Goal: Task Accomplishment & Management: Use online tool/utility

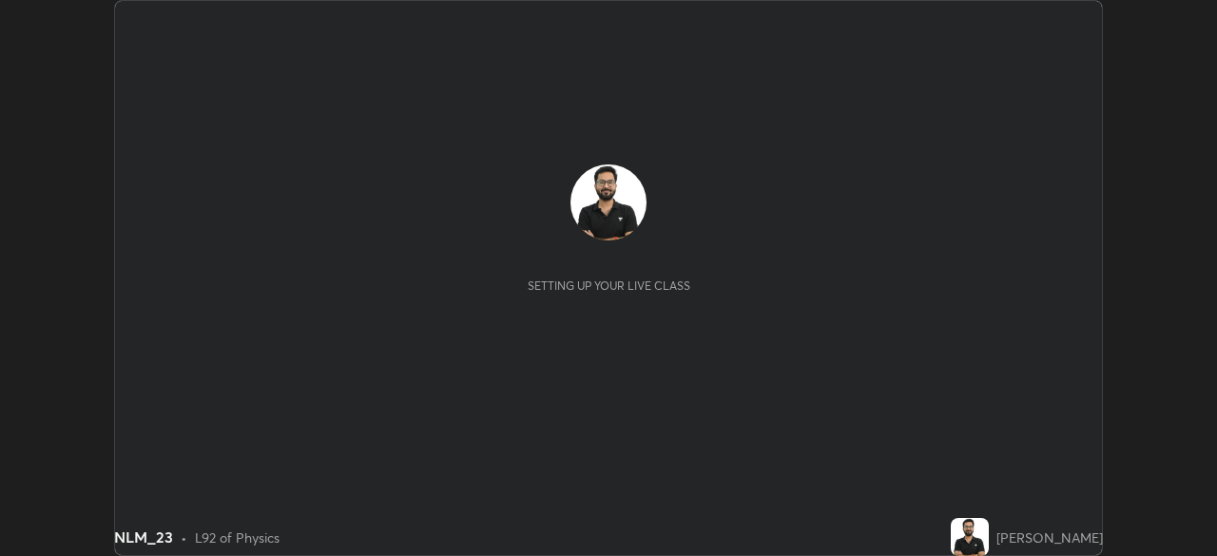
scroll to position [556, 1216]
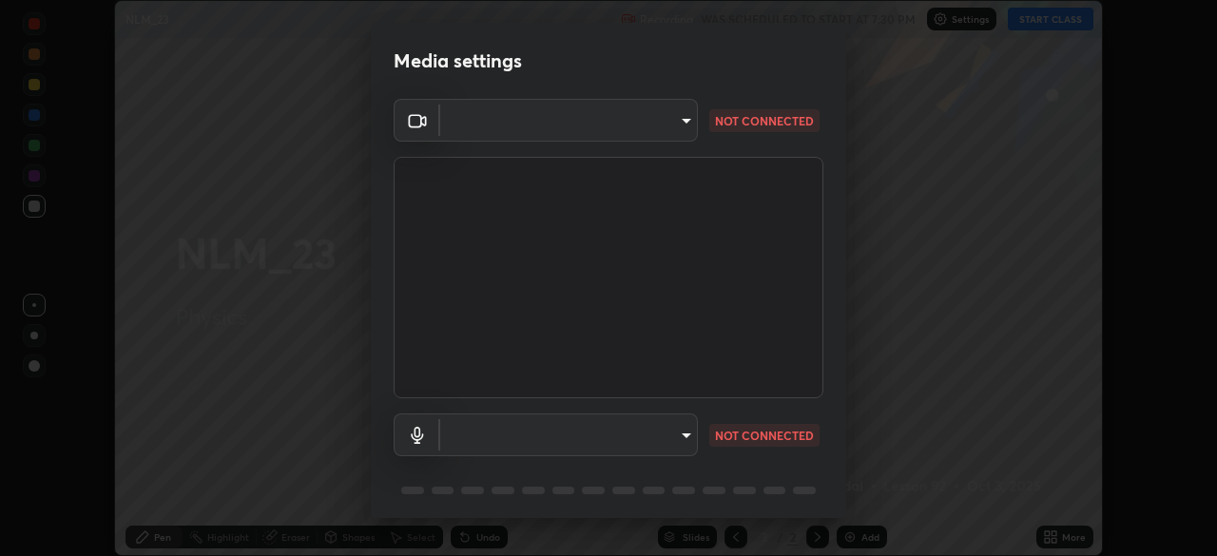
type input "8c30831ad924058e7de0e335b630c9662e0f7024c464ed9037451631dffaf0b8"
type input "82c5da4d4c255c3e1b8eaeaf77e00f01f3d862b07e15ebfcc4f3efade7ff2ade"
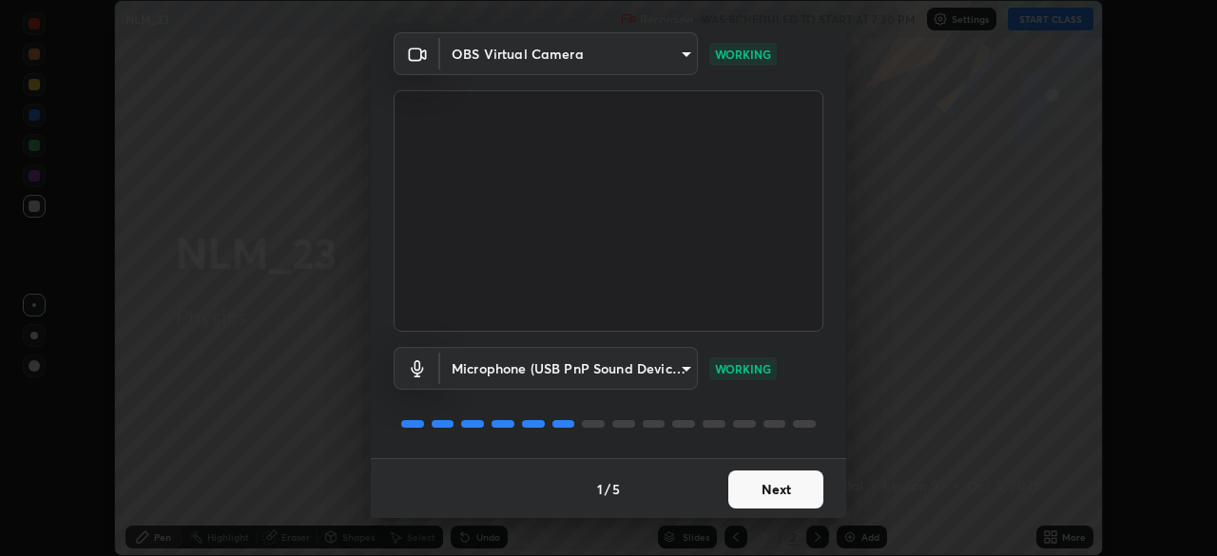
scroll to position [68, 0]
click at [787, 485] on button "Next" at bounding box center [776, 489] width 95 height 38
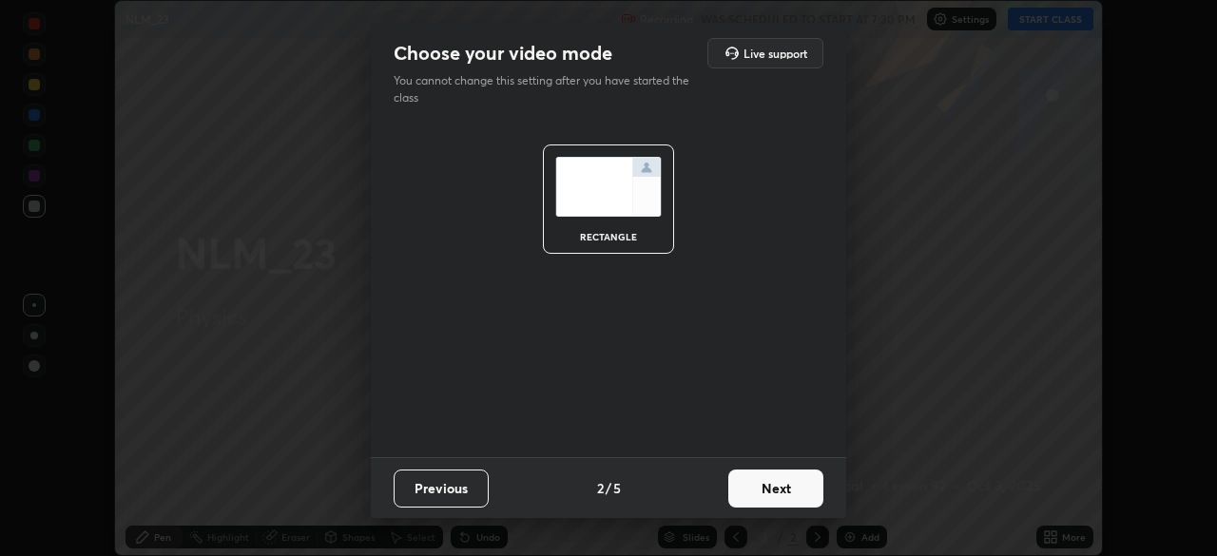
scroll to position [0, 0]
click at [786, 485] on button "Next" at bounding box center [776, 489] width 95 height 38
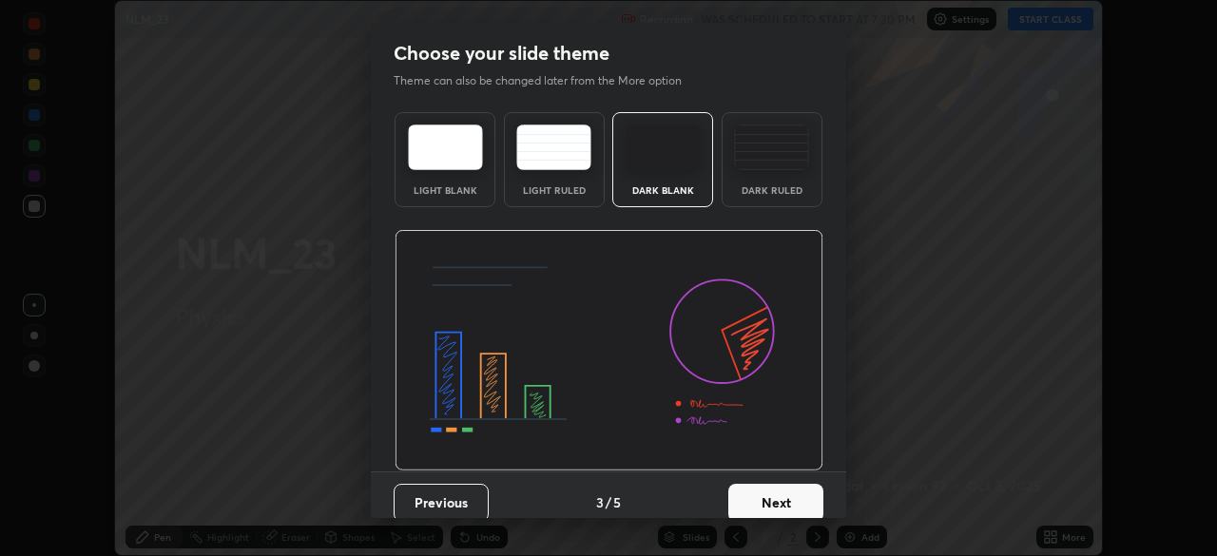
click at [754, 184] on div "Dark Ruled" at bounding box center [772, 159] width 101 height 95
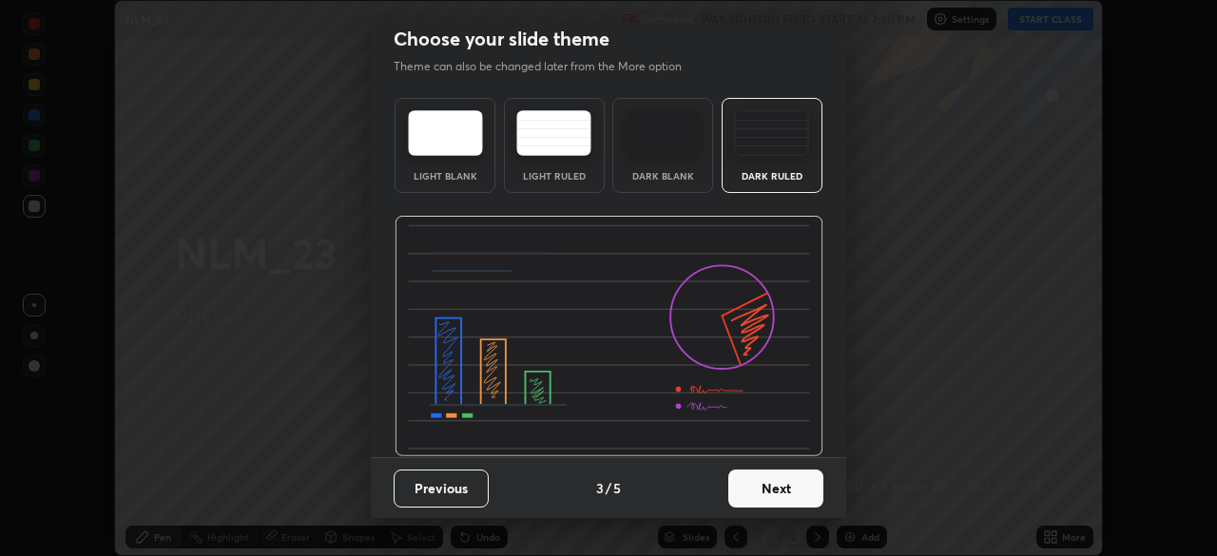
click at [747, 486] on button "Next" at bounding box center [776, 489] width 95 height 38
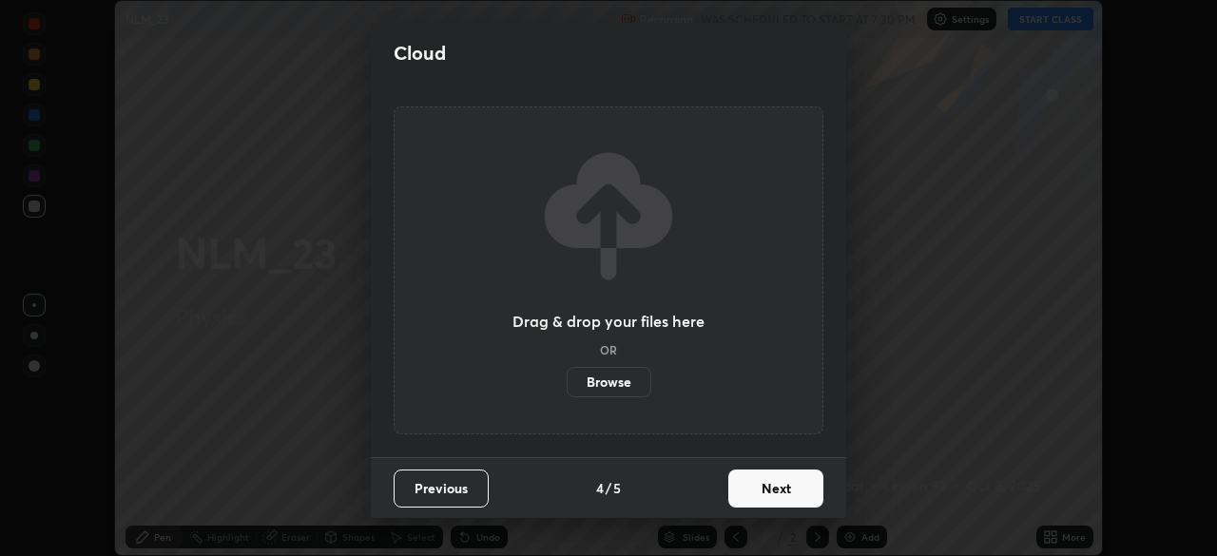
scroll to position [0, 0]
click at [749, 483] on button "Next" at bounding box center [776, 489] width 95 height 38
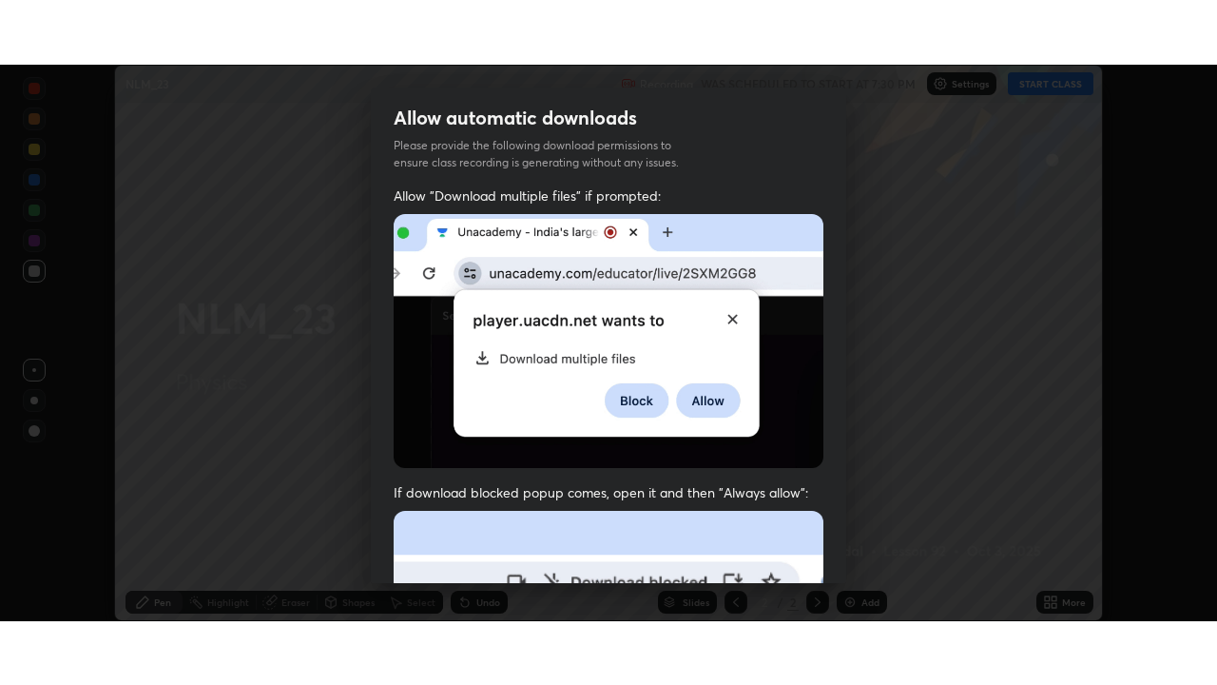
scroll to position [456, 0]
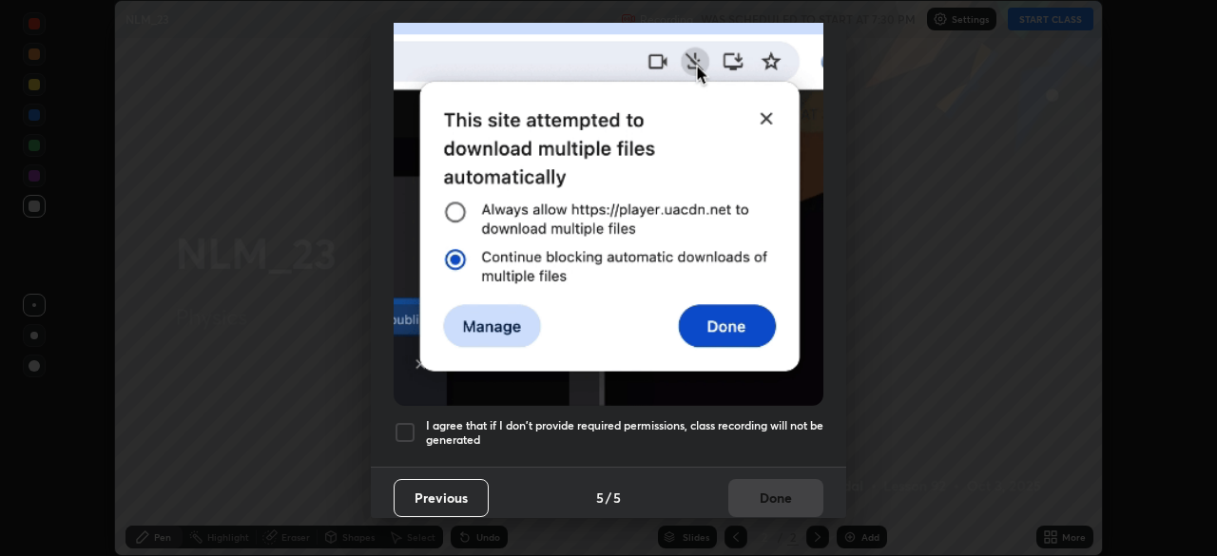
click at [674, 423] on h5 "I agree that if I don't provide required permissions, class recording will not …" at bounding box center [625, 432] width 398 height 29
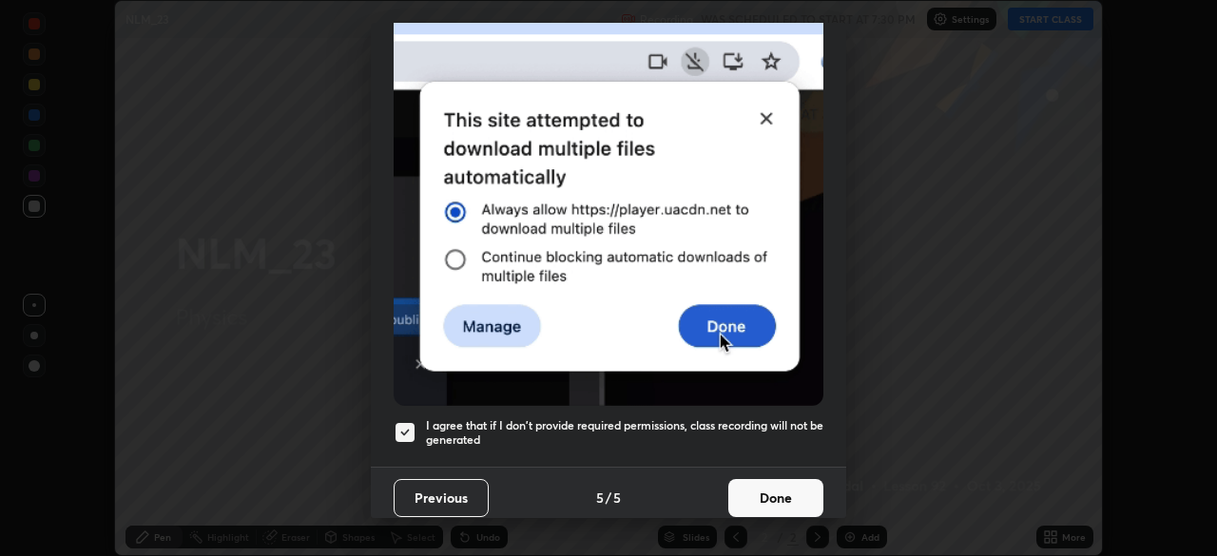
click at [737, 481] on button "Done" at bounding box center [776, 498] width 95 height 38
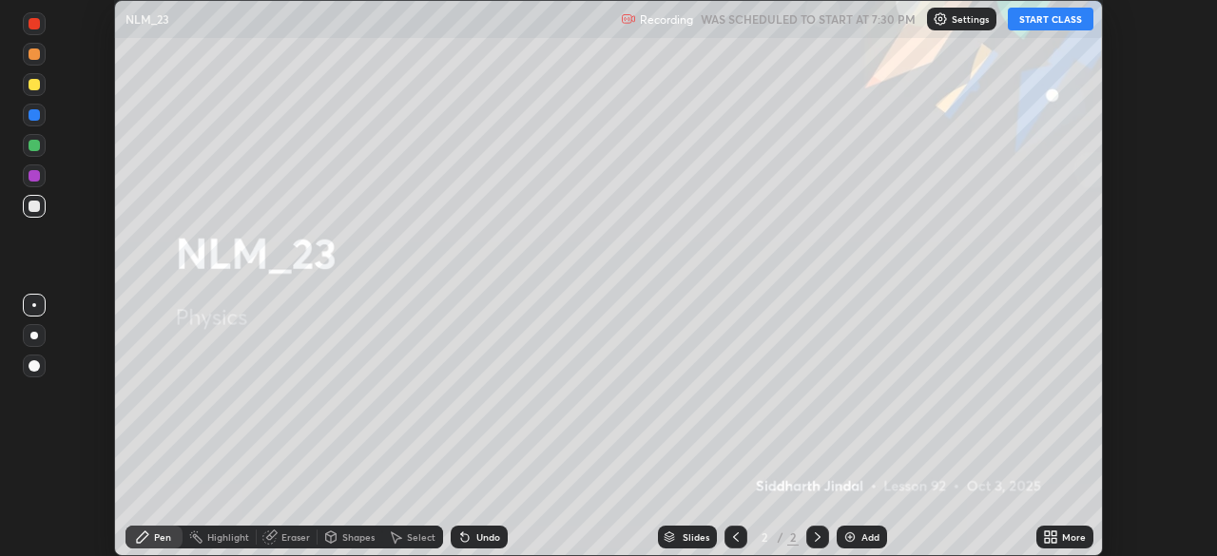
click at [1061, 535] on div "More" at bounding box center [1065, 537] width 57 height 23
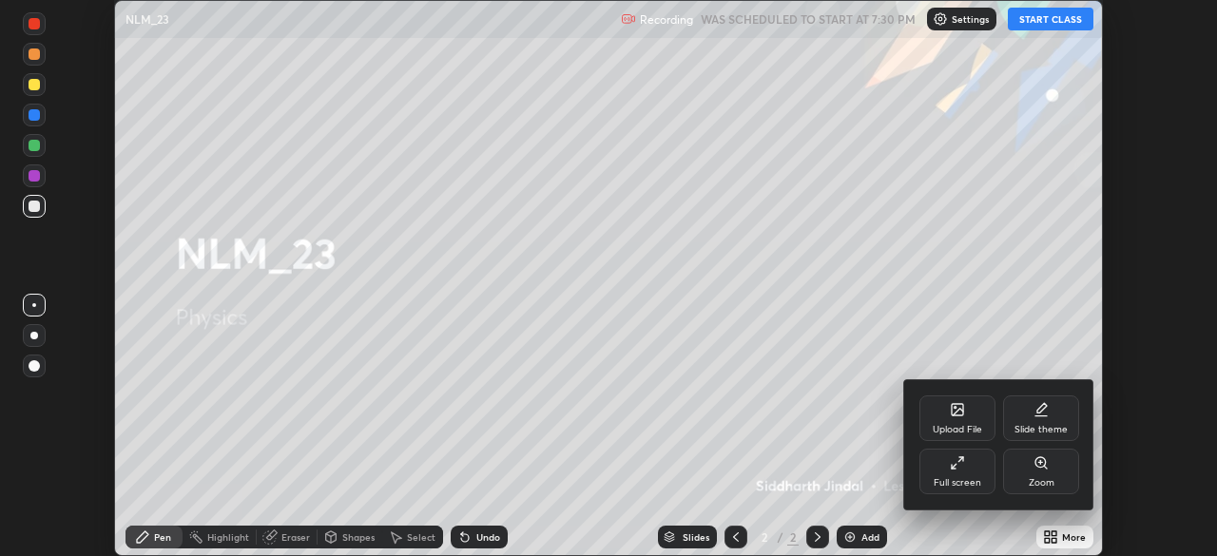
click at [962, 474] on div "Full screen" at bounding box center [958, 472] width 76 height 46
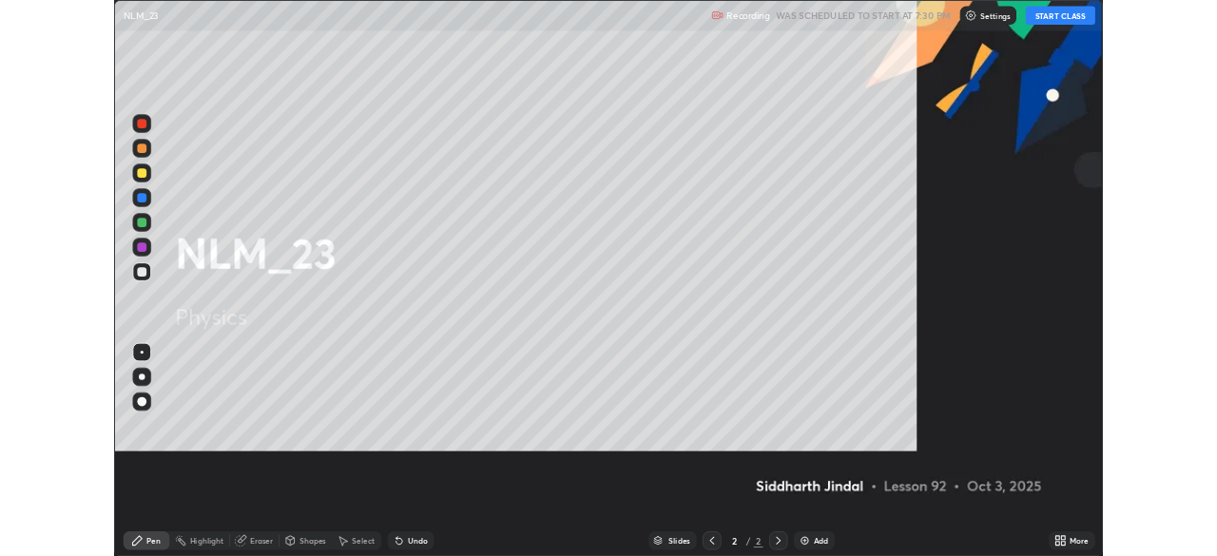
scroll to position [685, 1217]
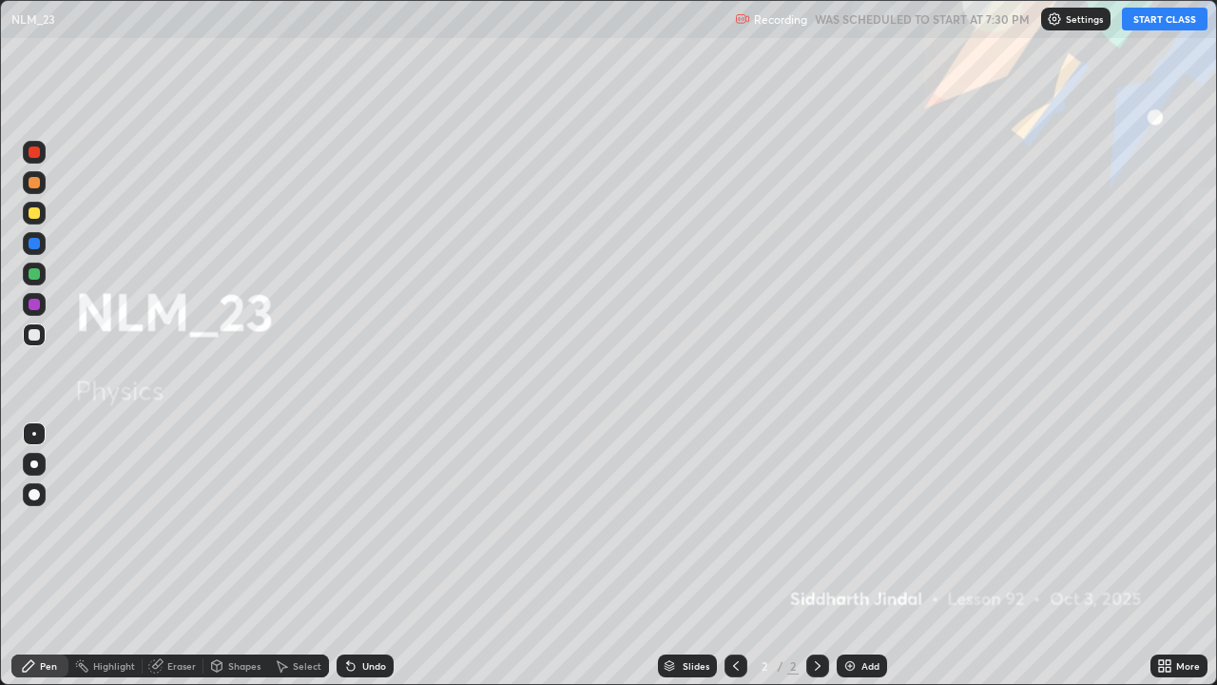
click at [1154, 28] on button "START CLASS" at bounding box center [1165, 19] width 86 height 23
click at [34, 464] on div at bounding box center [34, 464] width 8 height 8
click at [815, 555] on div at bounding box center [818, 665] width 23 height 23
click at [837, 555] on div "Add" at bounding box center [862, 665] width 50 height 23
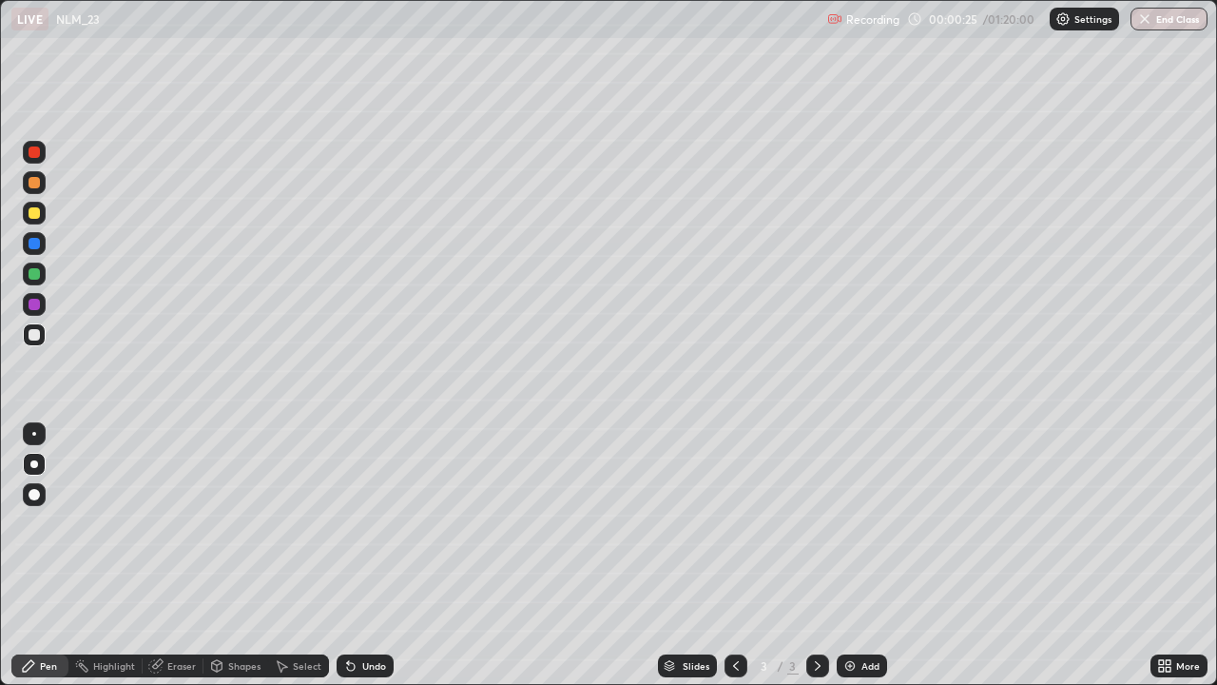
click at [1168, 555] on icon at bounding box center [1168, 669] width 5 height 5
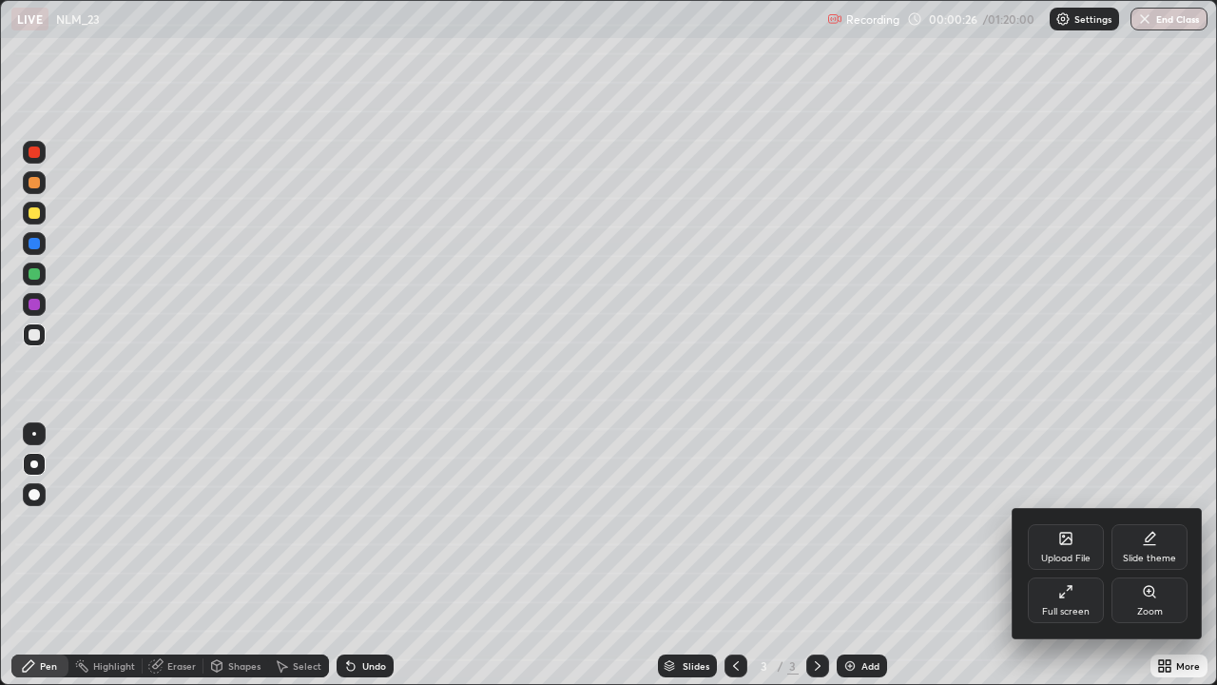
click at [1069, 555] on div "Full screen" at bounding box center [1066, 600] width 76 height 46
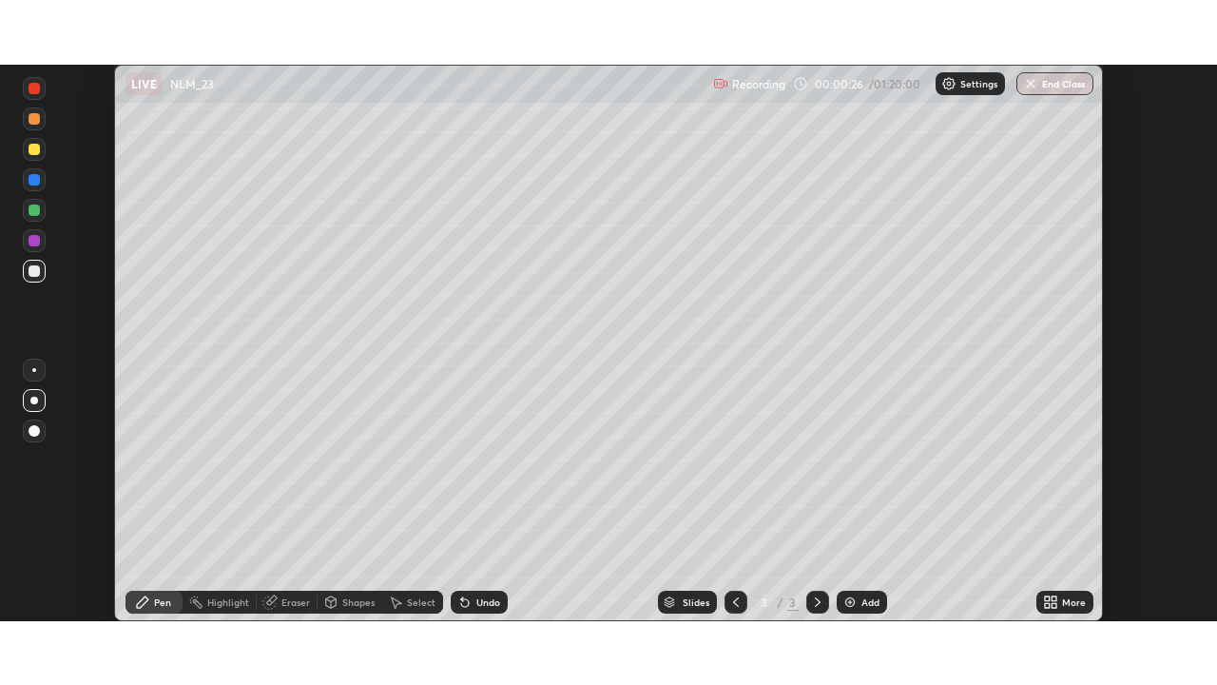
scroll to position [94550, 93889]
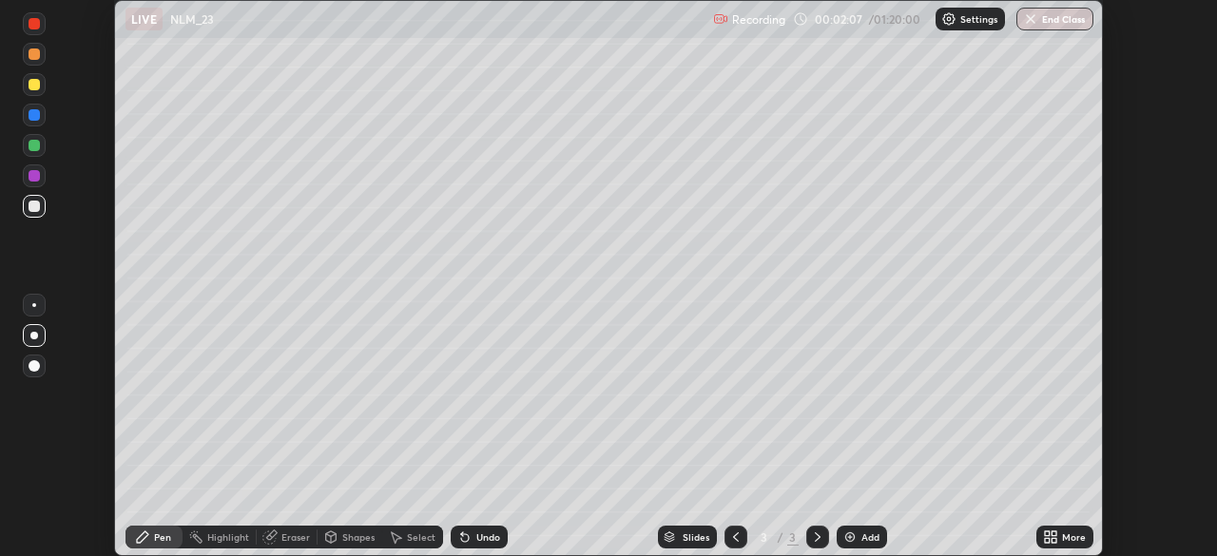
click at [1064, 542] on div "More" at bounding box center [1074, 538] width 24 height 10
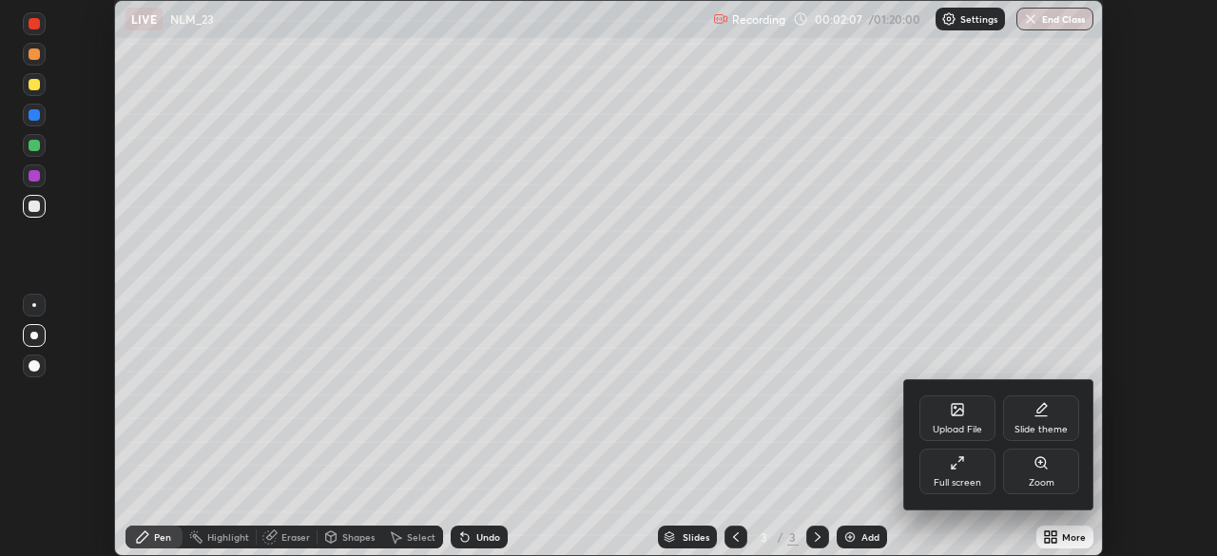
click at [960, 469] on icon at bounding box center [957, 463] width 15 height 15
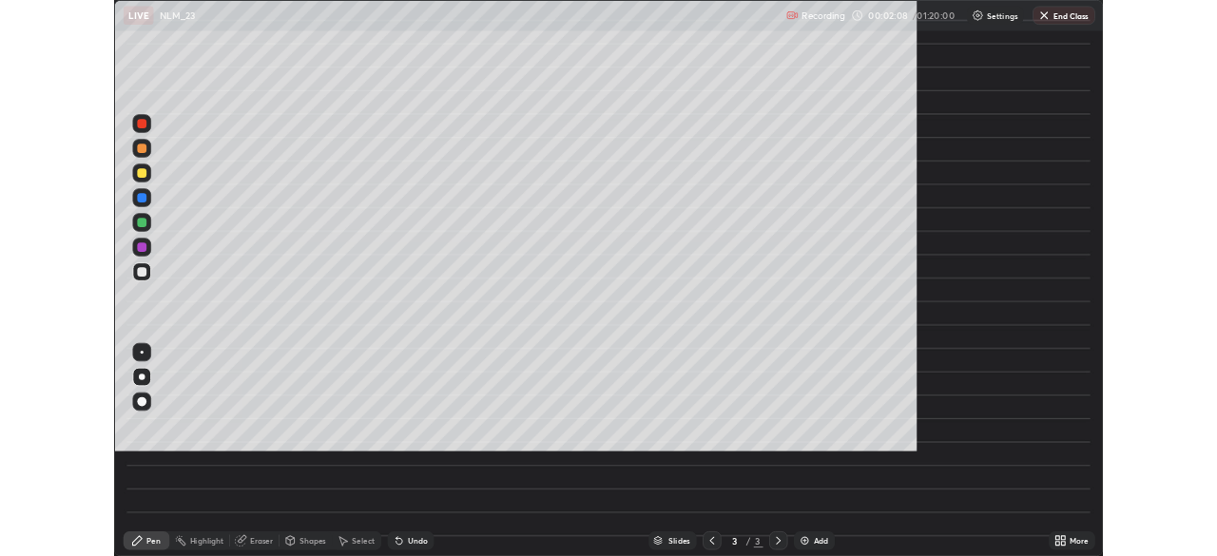
scroll to position [685, 1217]
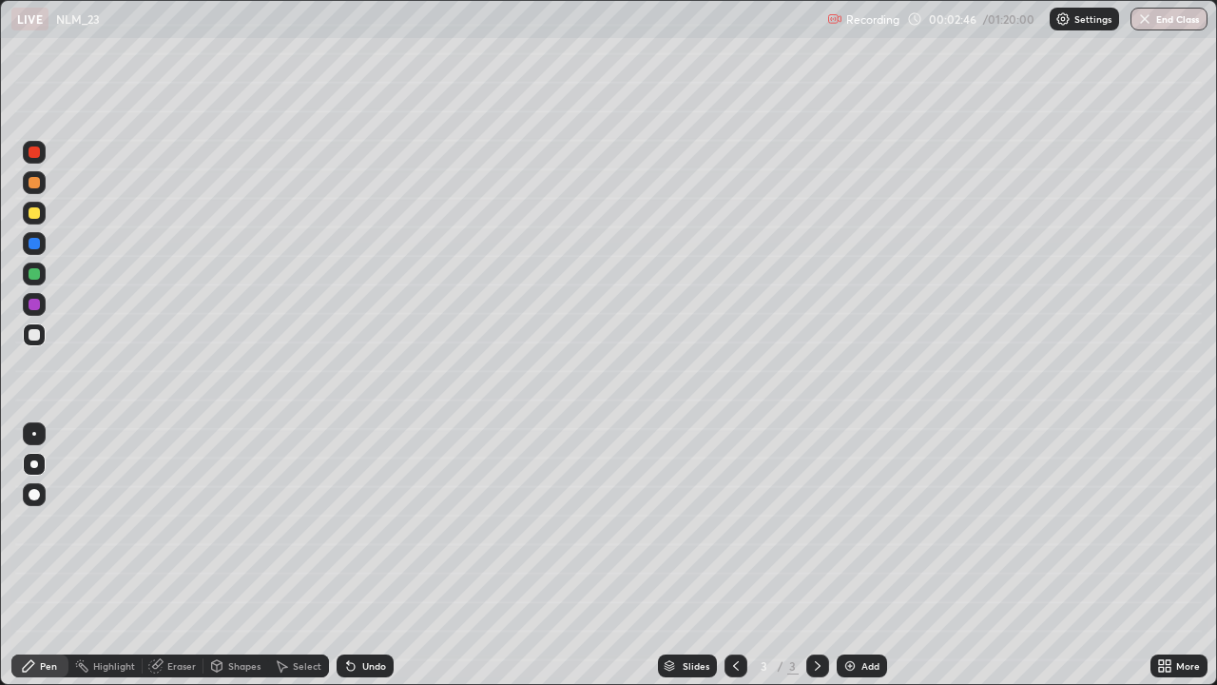
click at [432, 25] on div "LIVE NLM_23" at bounding box center [415, 19] width 808 height 38
click at [807, 555] on div at bounding box center [818, 665] width 23 height 23
click at [845, 555] on img at bounding box center [850, 665] width 15 height 15
click at [815, 555] on icon at bounding box center [818, 666] width 6 height 10
click at [856, 555] on img at bounding box center [850, 665] width 15 height 15
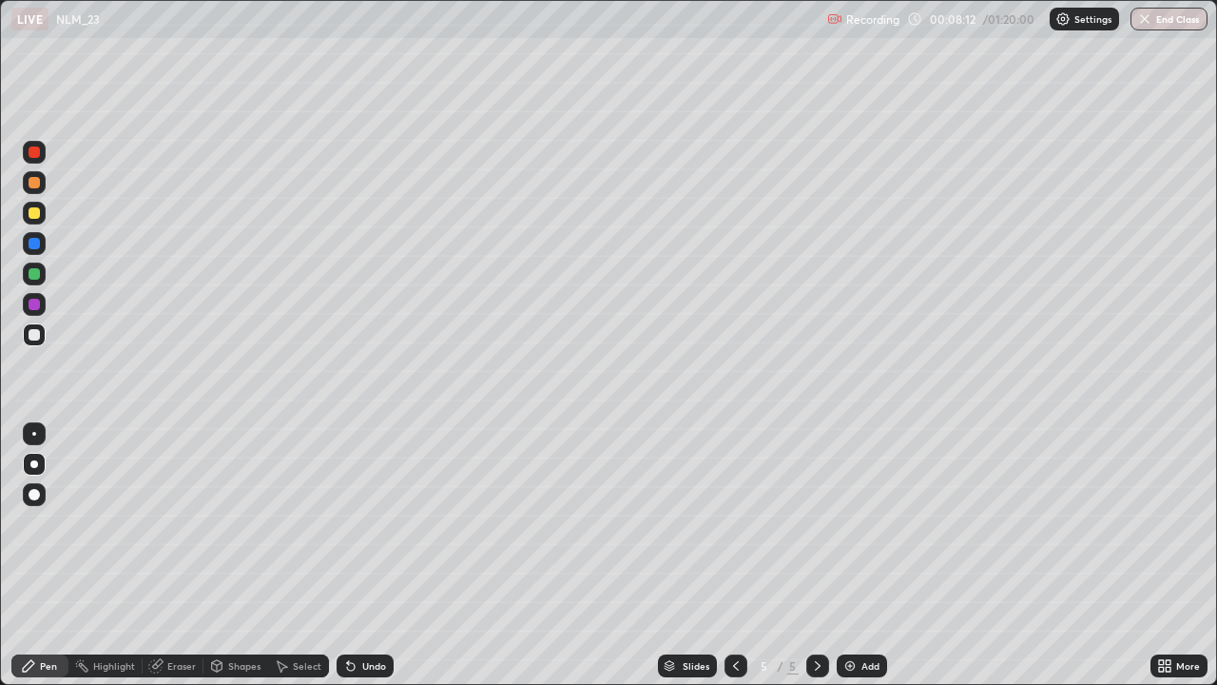
click at [360, 555] on div "Undo" at bounding box center [365, 665] width 57 height 23
click at [182, 555] on div "Eraser" at bounding box center [181, 666] width 29 height 10
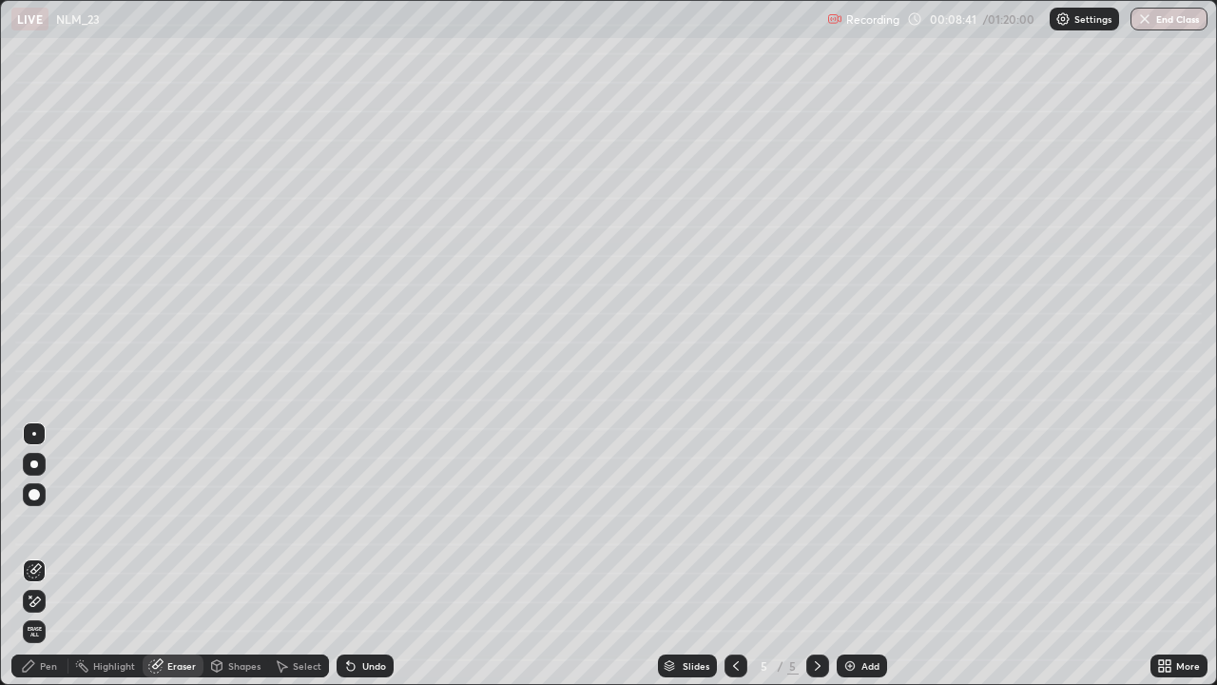
click at [47, 555] on div at bounding box center [34, 570] width 30 height 30
click at [36, 555] on icon at bounding box center [34, 601] width 15 height 16
click at [44, 555] on div "Pen" at bounding box center [48, 666] width 17 height 10
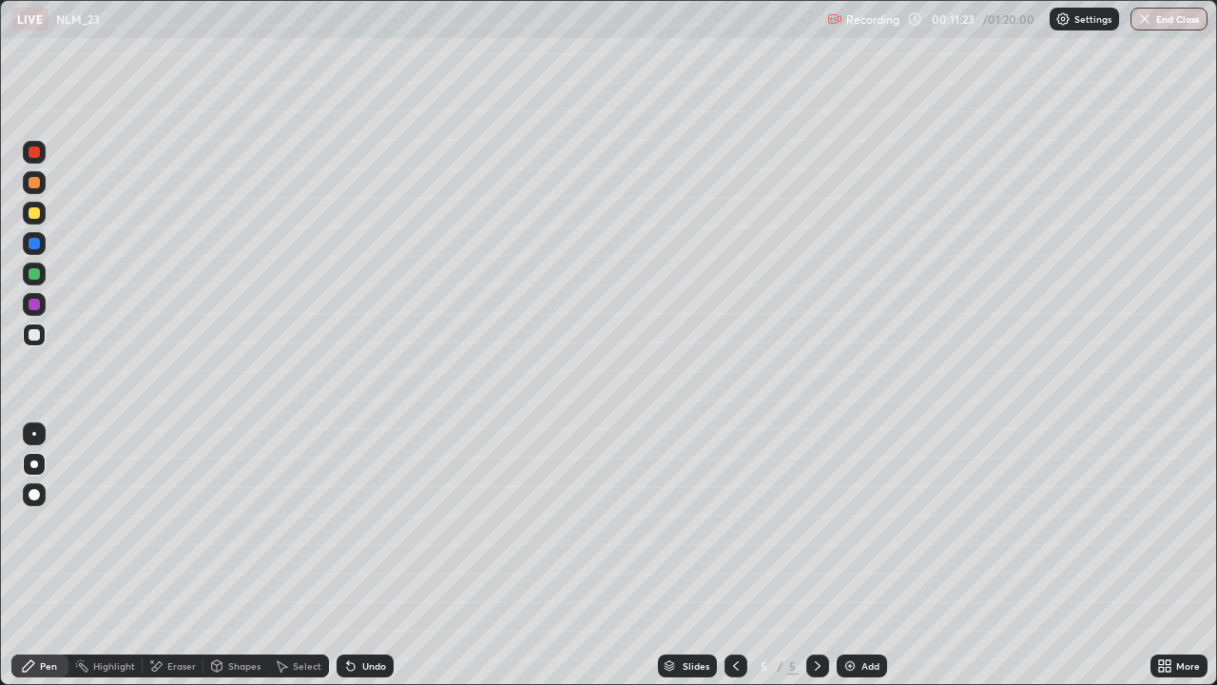
click at [813, 555] on icon at bounding box center [817, 665] width 15 height 15
click at [851, 555] on div "Add" at bounding box center [862, 665] width 50 height 23
click at [225, 555] on div "Shapes" at bounding box center [236, 665] width 65 height 23
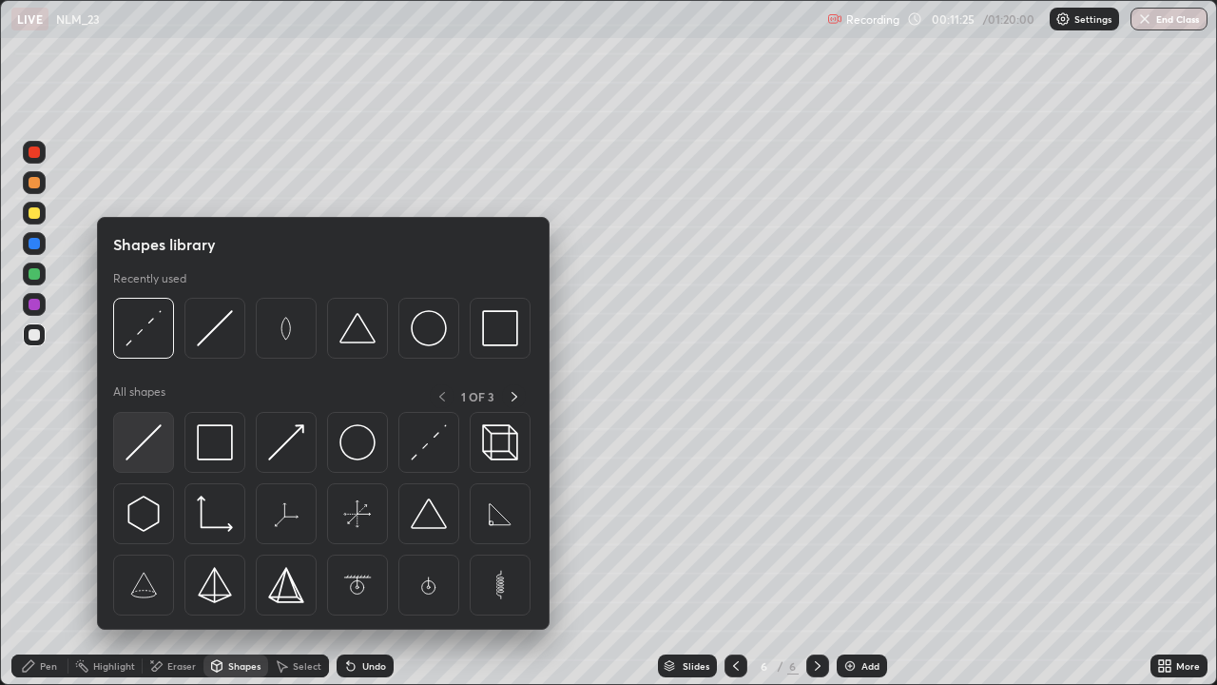
click at [157, 437] on img at bounding box center [144, 442] width 36 height 36
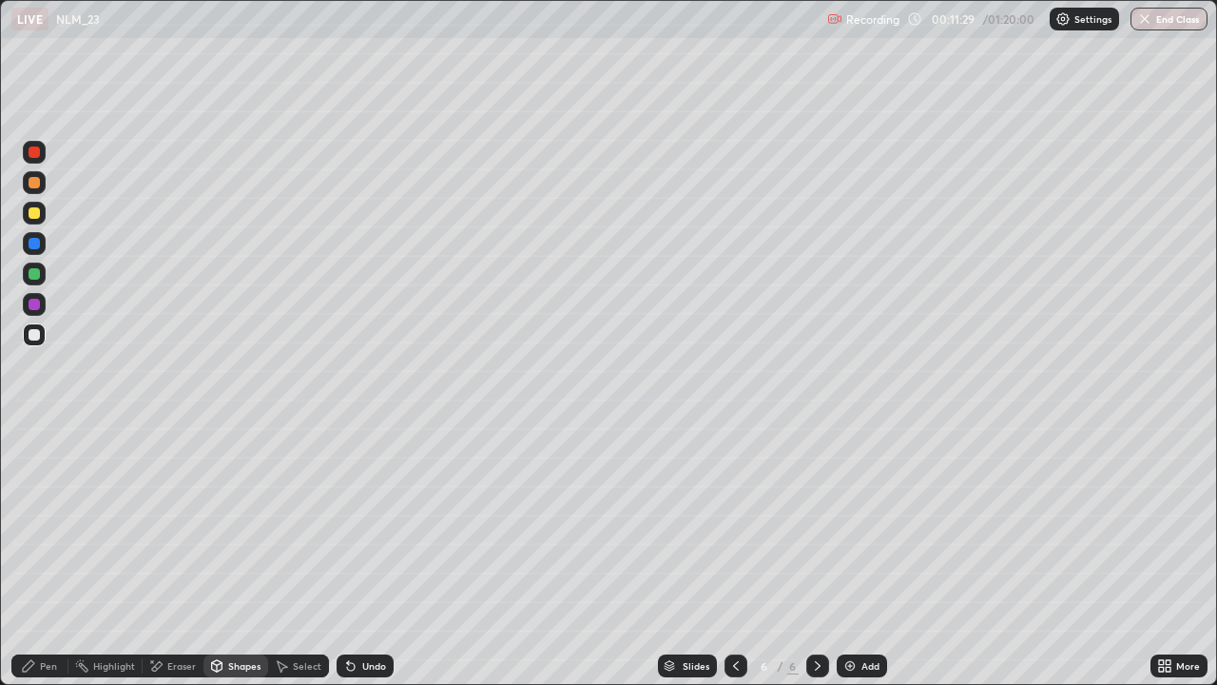
click at [356, 555] on div "Undo" at bounding box center [365, 665] width 57 height 23
click at [53, 555] on div "Pen" at bounding box center [48, 666] width 17 height 10
click at [32, 269] on div at bounding box center [34, 273] width 11 height 11
click at [32, 341] on div at bounding box center [34, 334] width 23 height 23
click at [36, 212] on div at bounding box center [34, 212] width 11 height 11
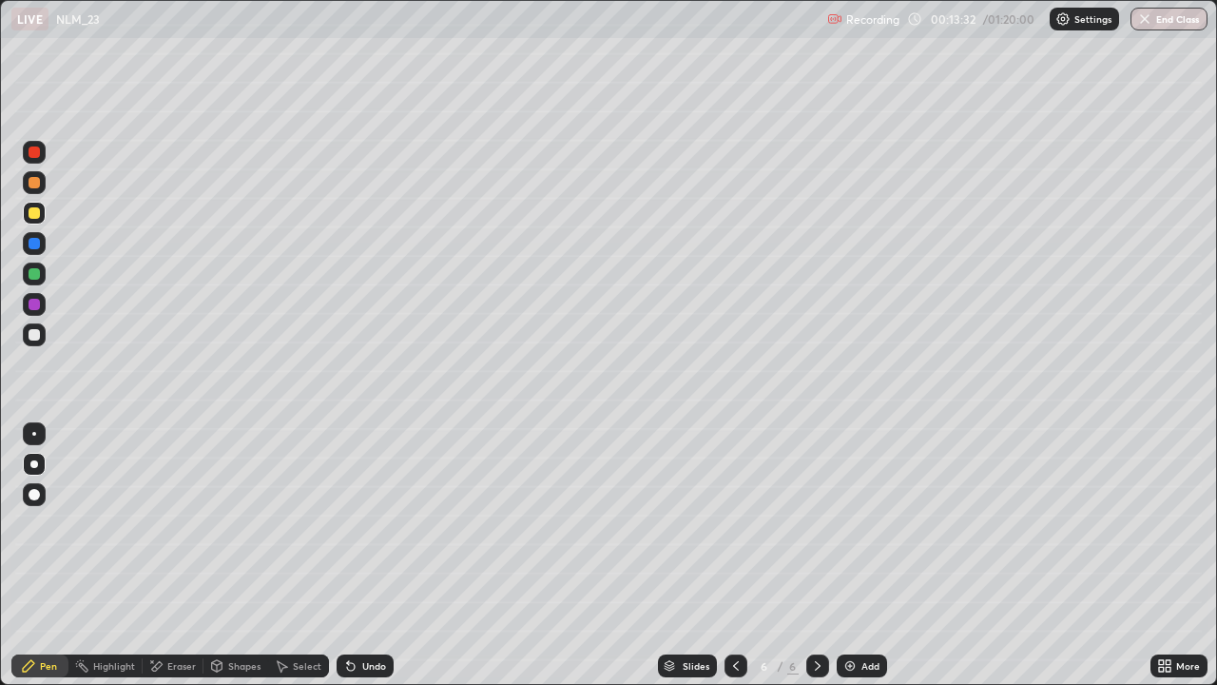
click at [34, 242] on div at bounding box center [34, 243] width 11 height 11
click at [41, 326] on div at bounding box center [34, 334] width 23 height 23
click at [816, 555] on icon at bounding box center [817, 665] width 15 height 15
click at [850, 555] on img at bounding box center [850, 665] width 15 height 15
click at [225, 555] on div "Shapes" at bounding box center [236, 665] width 65 height 23
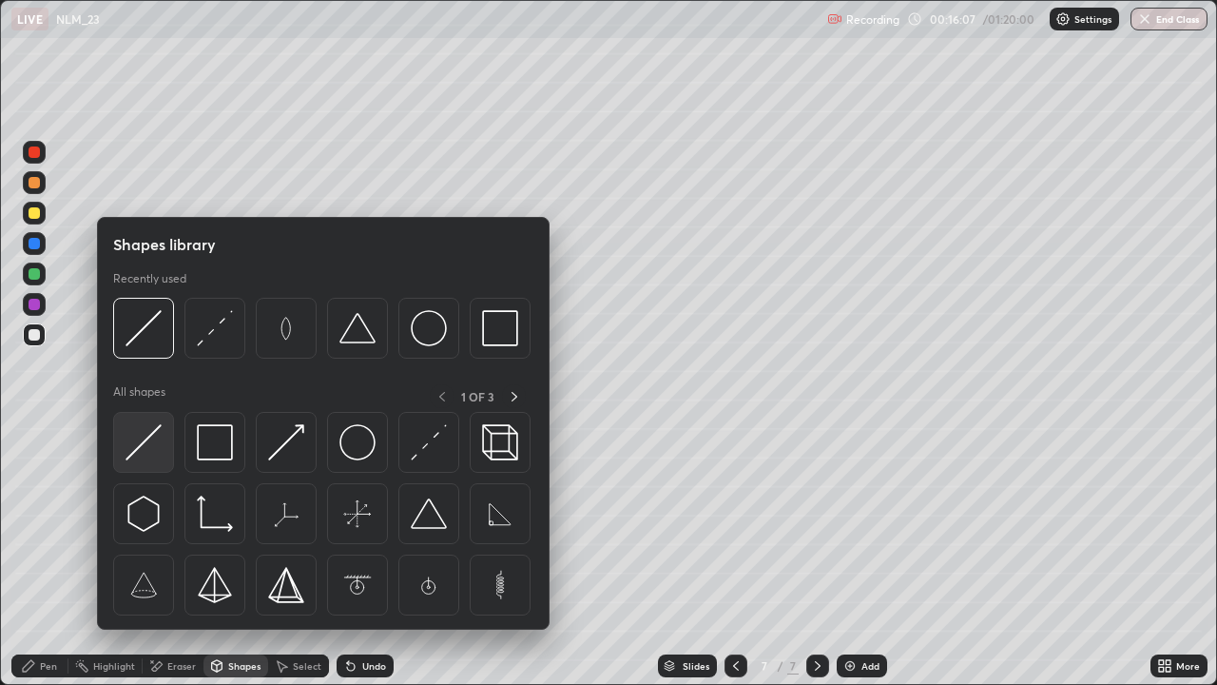
click at [146, 446] on img at bounding box center [144, 442] width 36 height 36
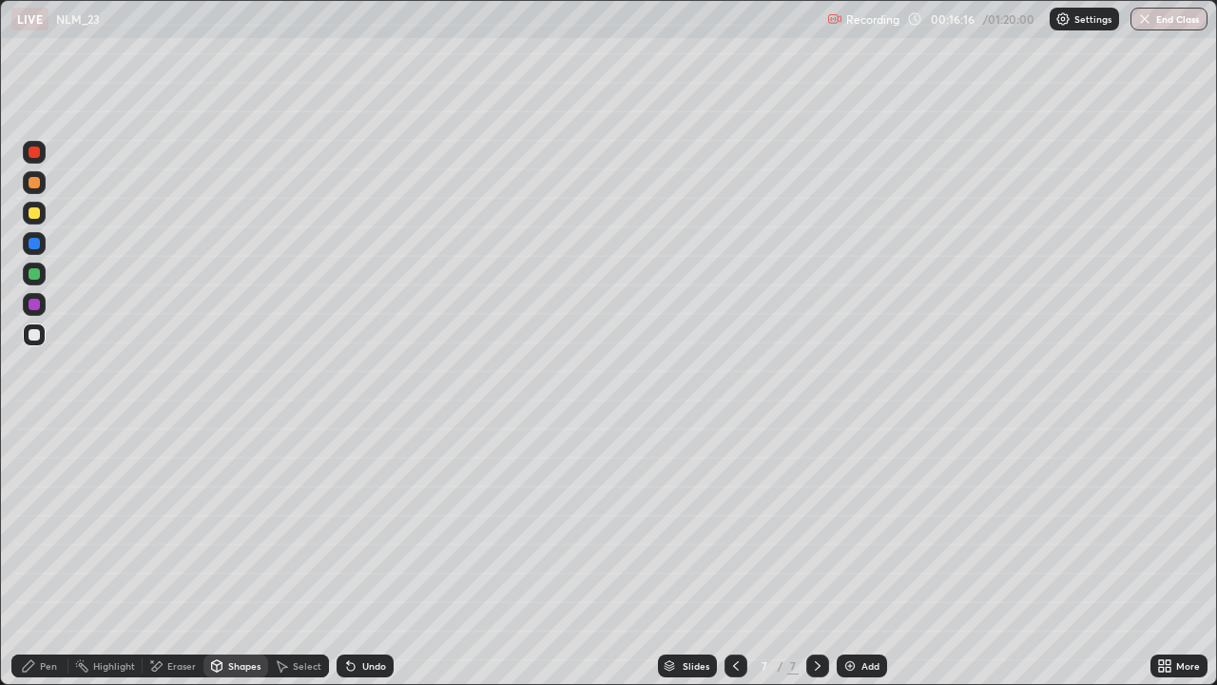
click at [54, 555] on div "Pen" at bounding box center [48, 666] width 17 height 10
click at [816, 555] on icon at bounding box center [817, 665] width 15 height 15
click at [858, 555] on div "Add" at bounding box center [862, 665] width 50 height 23
click at [212, 555] on icon at bounding box center [217, 664] width 10 height 3
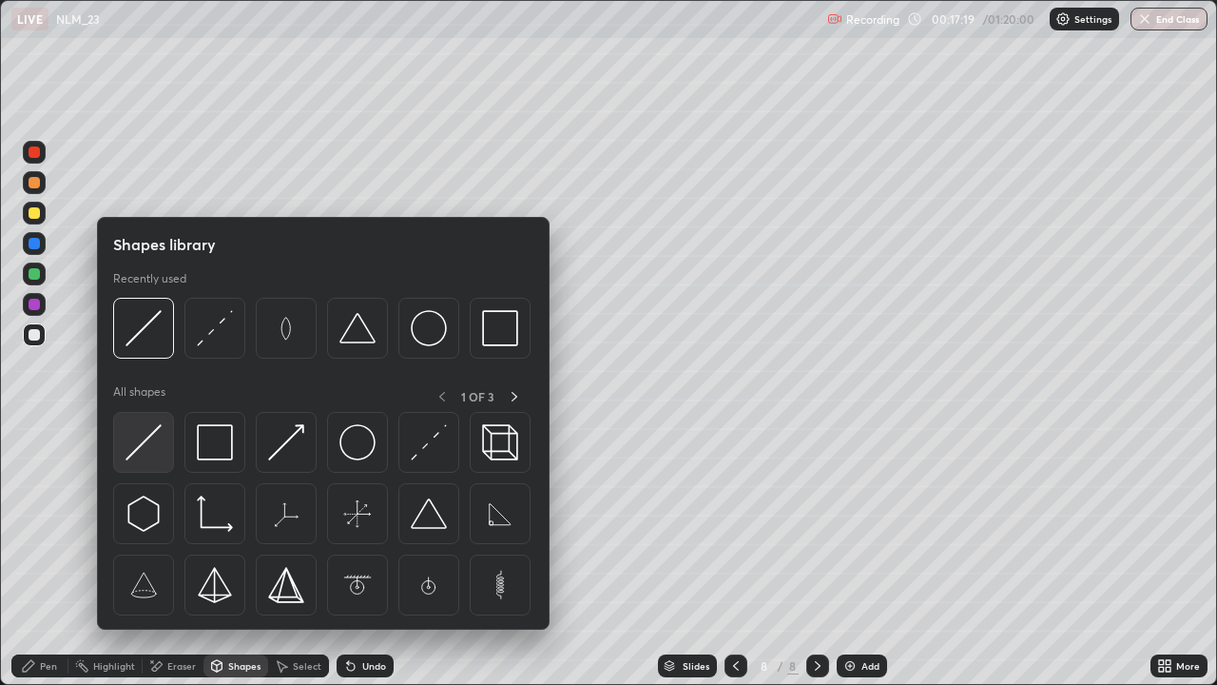
click at [143, 467] on div at bounding box center [143, 442] width 61 height 61
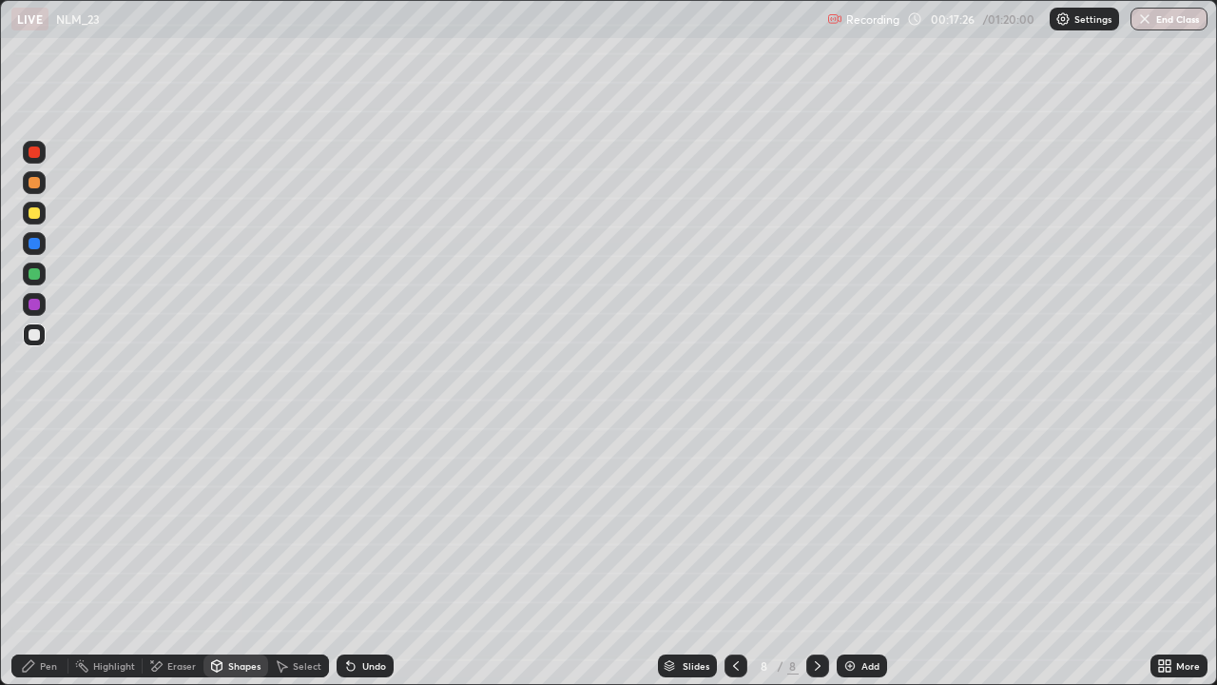
click at [39, 555] on div "Pen" at bounding box center [39, 665] width 57 height 23
click at [183, 555] on div "Eraser" at bounding box center [173, 665] width 61 height 23
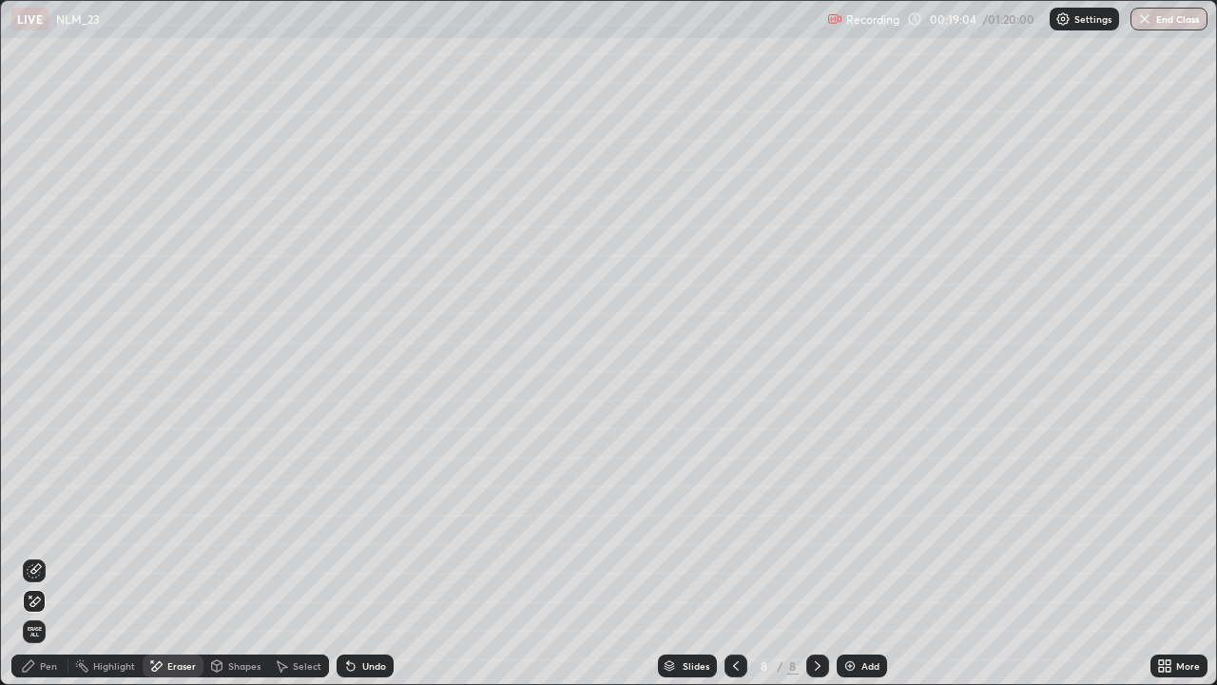
click at [58, 555] on div "Pen" at bounding box center [39, 665] width 57 height 23
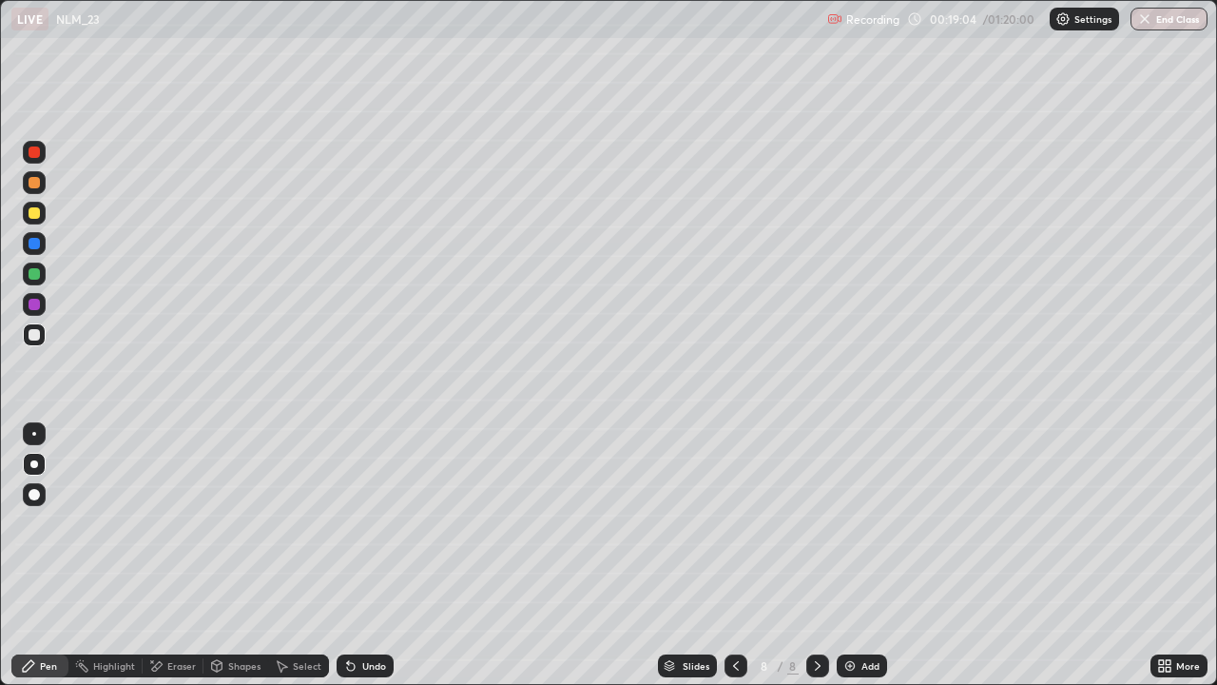
click at [35, 275] on div at bounding box center [34, 273] width 11 height 11
click at [360, 555] on div "Undo" at bounding box center [365, 665] width 57 height 23
click at [35, 209] on div at bounding box center [34, 212] width 11 height 11
click at [374, 555] on div "Undo" at bounding box center [374, 666] width 24 height 10
click at [372, 555] on div "Undo" at bounding box center [374, 666] width 24 height 10
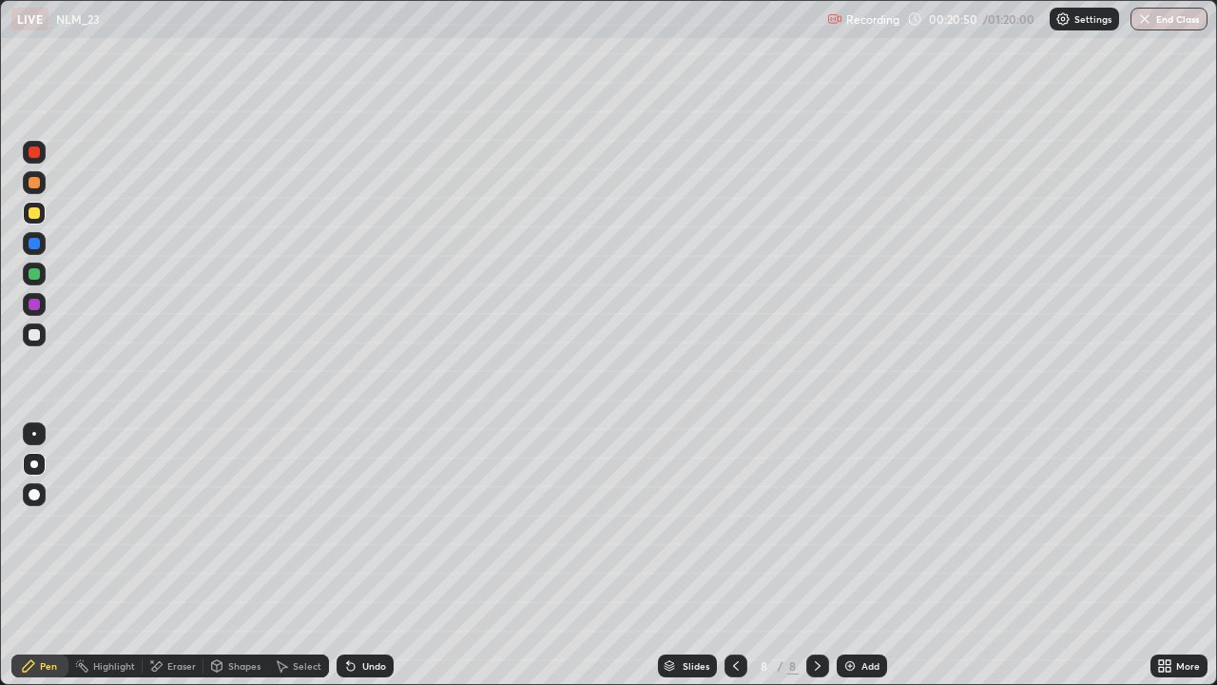
click at [372, 555] on div "Undo" at bounding box center [374, 666] width 24 height 10
click at [371, 555] on div "Undo" at bounding box center [374, 666] width 24 height 10
click at [374, 555] on div "Undo" at bounding box center [374, 666] width 24 height 10
click at [376, 555] on div "Undo" at bounding box center [365, 665] width 57 height 23
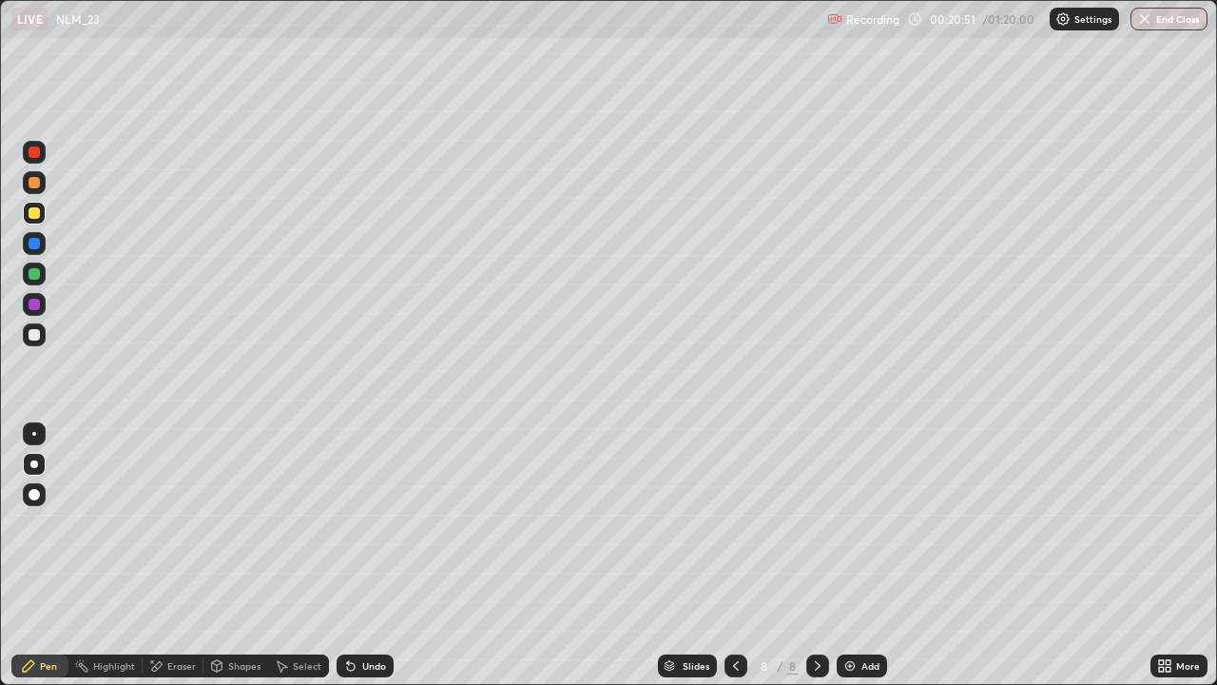
click at [378, 555] on div "Undo" at bounding box center [374, 666] width 24 height 10
click at [378, 555] on div "Undo" at bounding box center [365, 665] width 57 height 23
click at [810, 555] on icon at bounding box center [817, 665] width 15 height 15
click at [851, 555] on img at bounding box center [850, 665] width 15 height 15
click at [37, 269] on div at bounding box center [34, 273] width 11 height 11
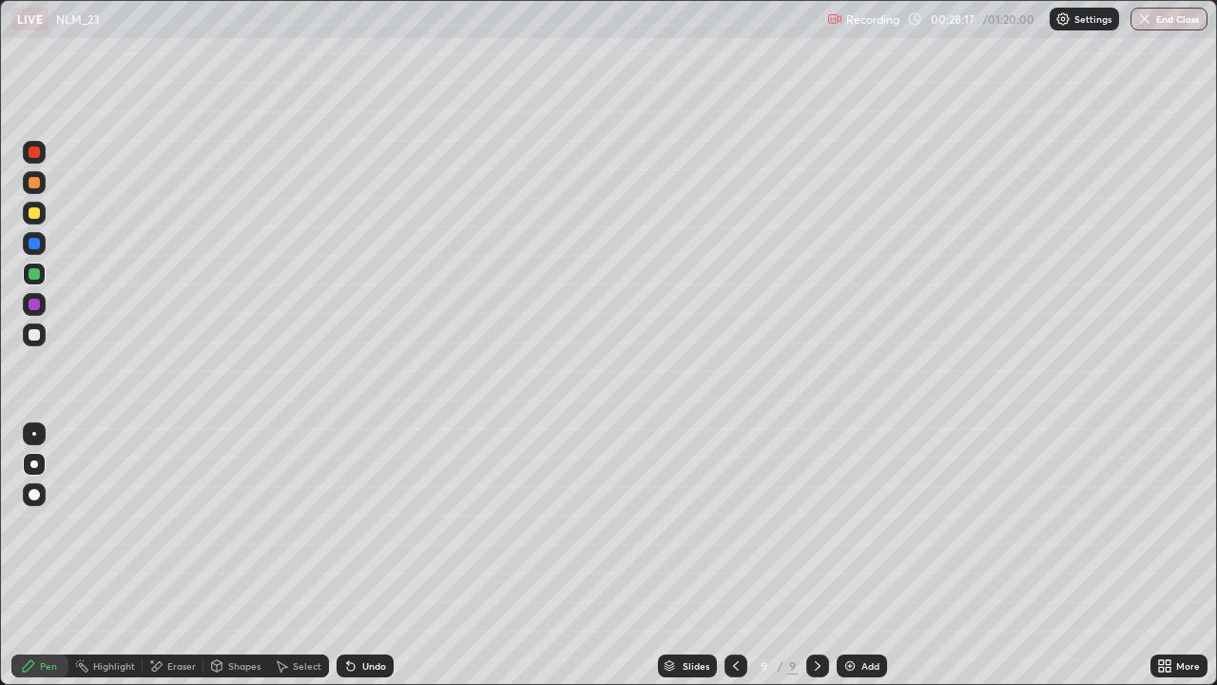
click at [816, 555] on icon at bounding box center [817, 665] width 15 height 15
click at [846, 555] on div "Add" at bounding box center [862, 665] width 50 height 23
click at [41, 224] on div at bounding box center [34, 213] width 23 height 30
click at [816, 555] on icon at bounding box center [817, 665] width 15 height 15
click at [850, 555] on img at bounding box center [850, 665] width 15 height 15
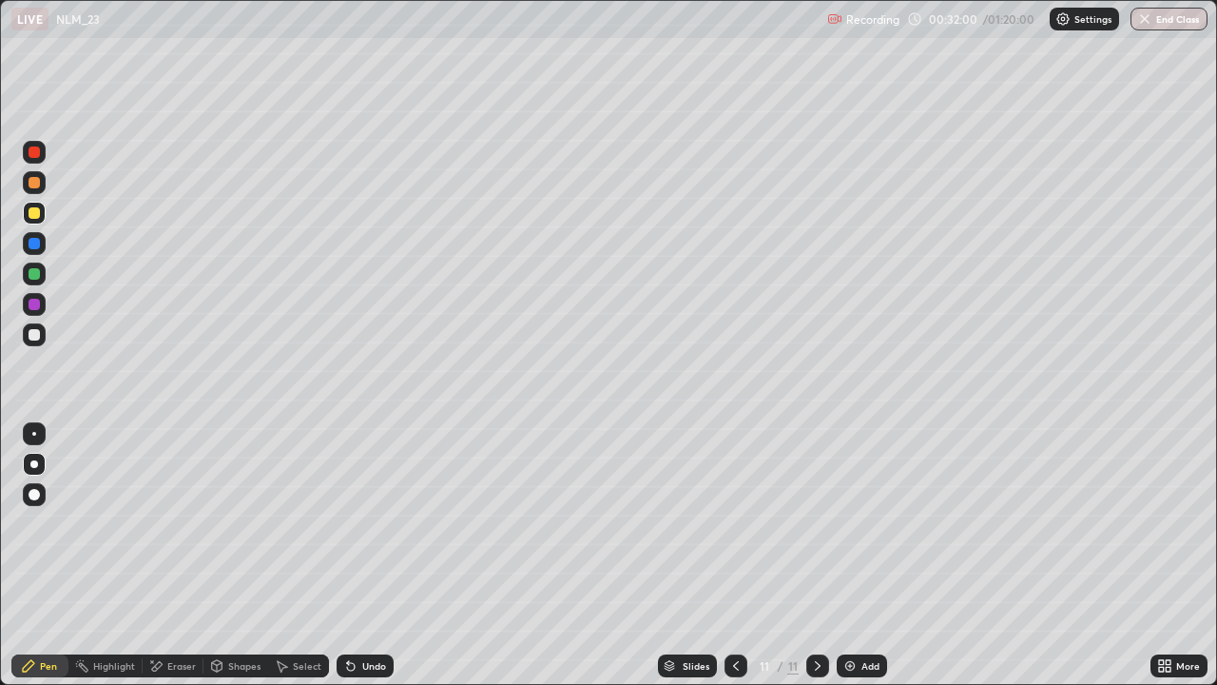
click at [176, 555] on div "Eraser" at bounding box center [173, 665] width 61 height 23
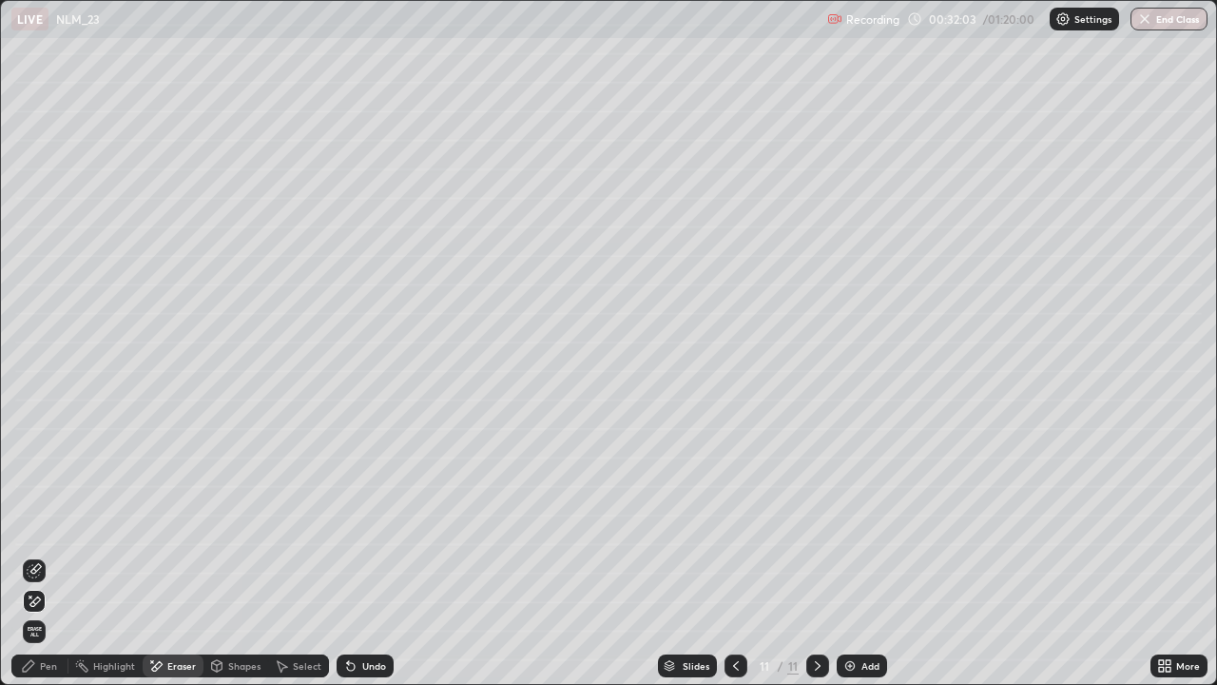
click at [51, 555] on div "Pen" at bounding box center [48, 666] width 17 height 10
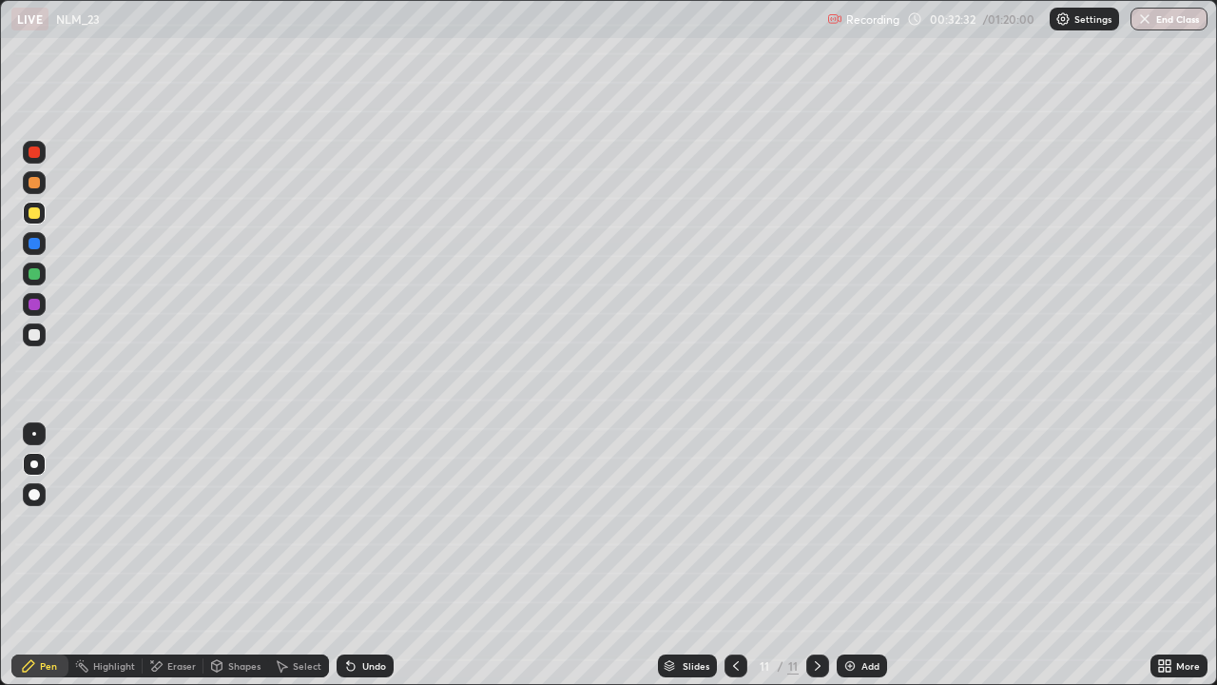
click at [33, 184] on div at bounding box center [34, 182] width 11 height 11
click at [359, 555] on div "Undo" at bounding box center [365, 665] width 57 height 23
click at [364, 555] on div "Undo" at bounding box center [365, 665] width 57 height 23
click at [366, 555] on div "Undo" at bounding box center [374, 666] width 24 height 10
click at [817, 555] on icon at bounding box center [817, 665] width 15 height 15
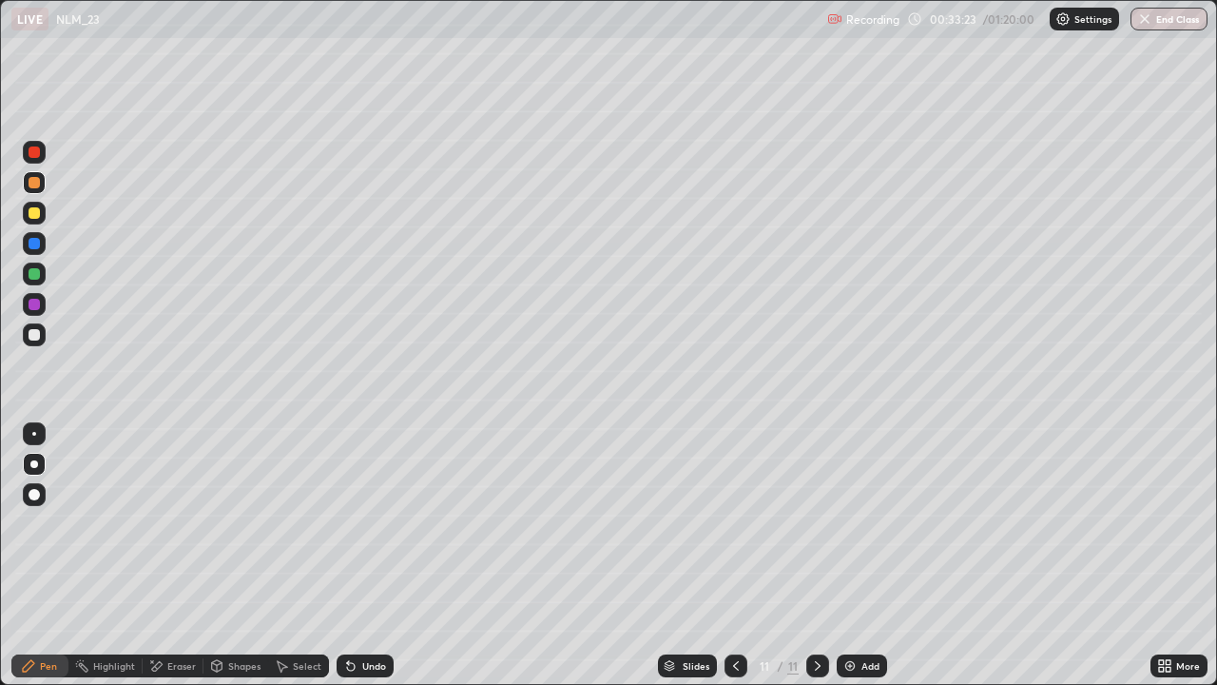
click at [856, 555] on img at bounding box center [850, 665] width 15 height 15
click at [38, 341] on div at bounding box center [34, 334] width 23 height 23
click at [815, 555] on icon at bounding box center [817, 665] width 15 height 15
click at [840, 555] on div "Add" at bounding box center [862, 665] width 50 height 23
click at [816, 555] on icon at bounding box center [817, 665] width 15 height 15
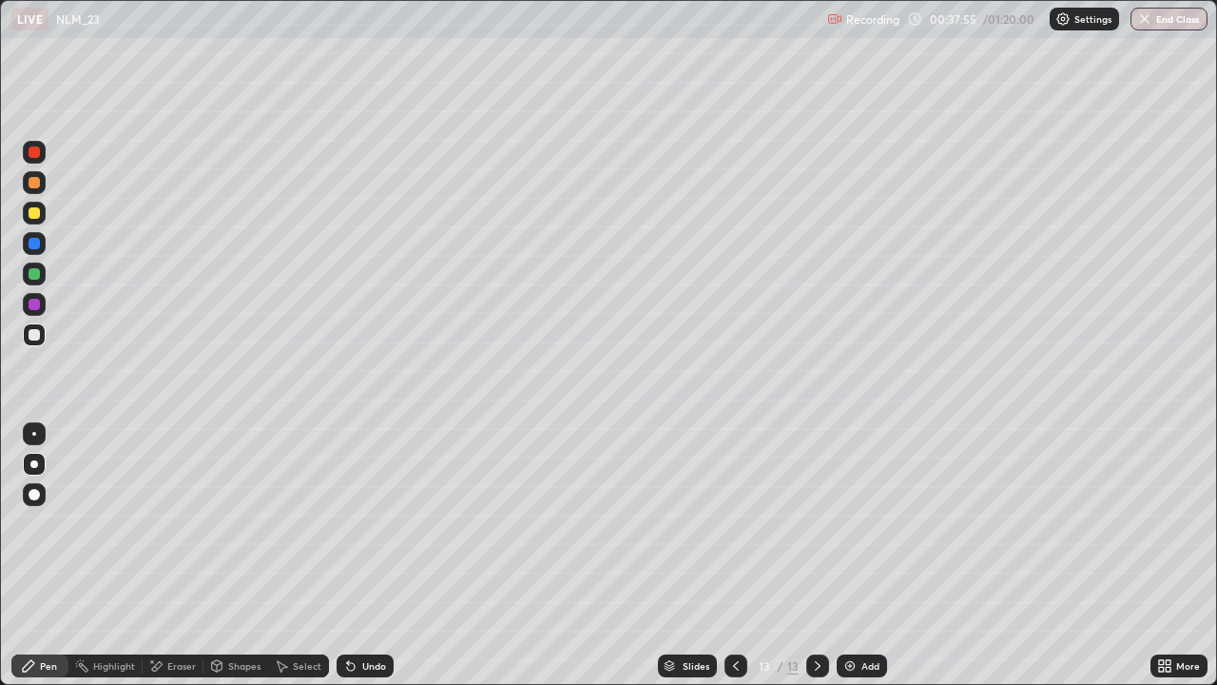
click at [858, 555] on div "Add" at bounding box center [862, 665] width 50 height 23
click at [813, 555] on icon at bounding box center [817, 665] width 15 height 15
click at [848, 555] on div "Add" at bounding box center [862, 665] width 50 height 23
click at [544, 101] on icon at bounding box center [544, 101] width 2 height 2
click at [363, 555] on div "Undo" at bounding box center [374, 666] width 24 height 10
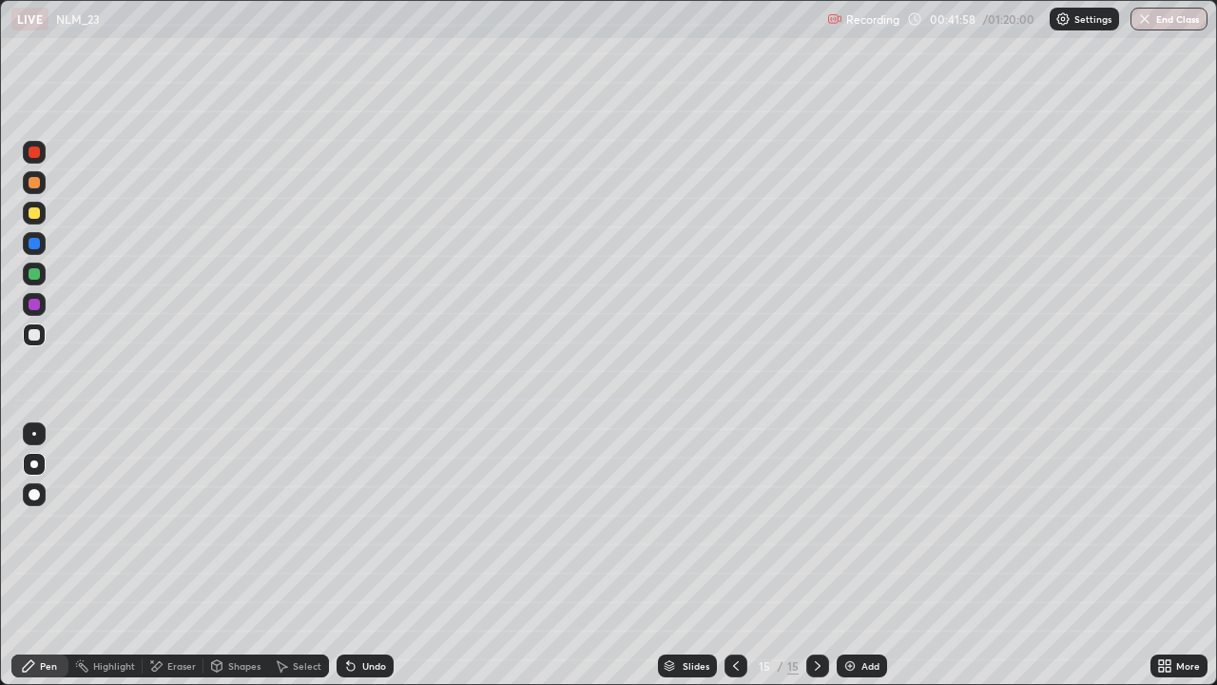
click at [365, 555] on div "Undo" at bounding box center [365, 665] width 57 height 23
click at [367, 555] on div "Undo" at bounding box center [365, 665] width 57 height 23
click at [361, 555] on div "Undo" at bounding box center [365, 665] width 57 height 23
click at [362, 555] on div "Undo" at bounding box center [374, 666] width 24 height 10
click at [359, 555] on div "Undo" at bounding box center [365, 665] width 57 height 23
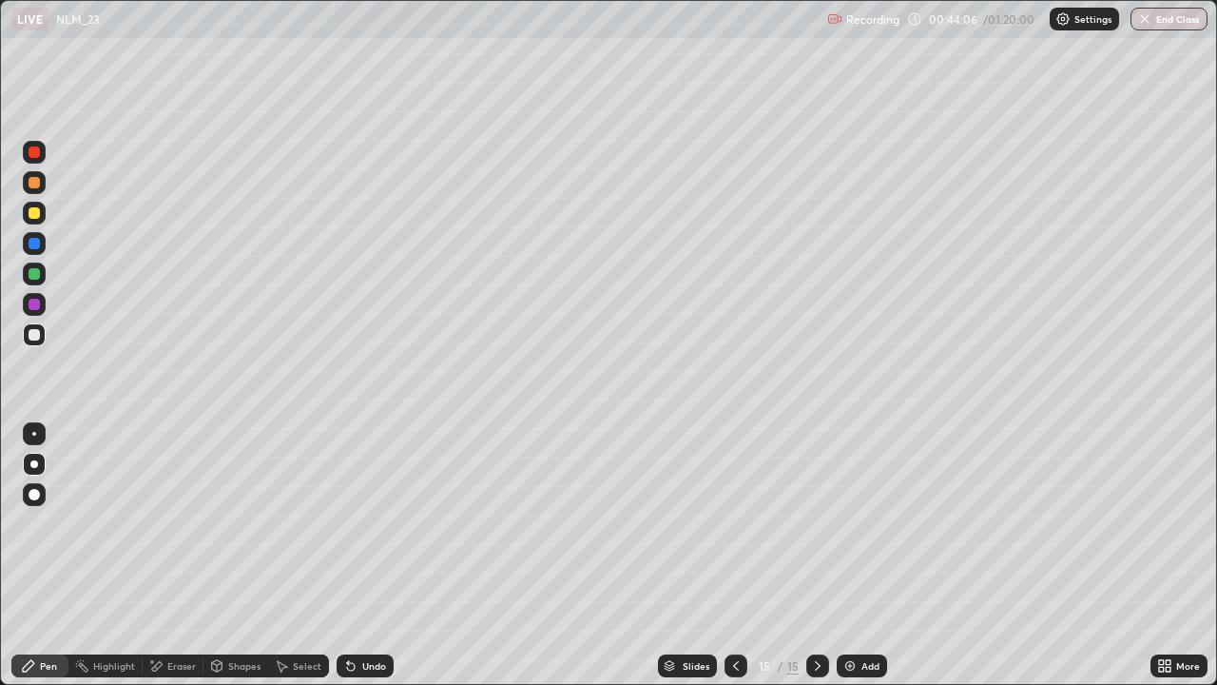
click at [816, 555] on icon at bounding box center [818, 666] width 6 height 10
click at [816, 555] on icon at bounding box center [817, 665] width 15 height 15
click at [845, 555] on img at bounding box center [850, 665] width 15 height 15
click at [375, 555] on div "Undo" at bounding box center [365, 665] width 57 height 23
click at [369, 555] on div "Undo" at bounding box center [374, 666] width 24 height 10
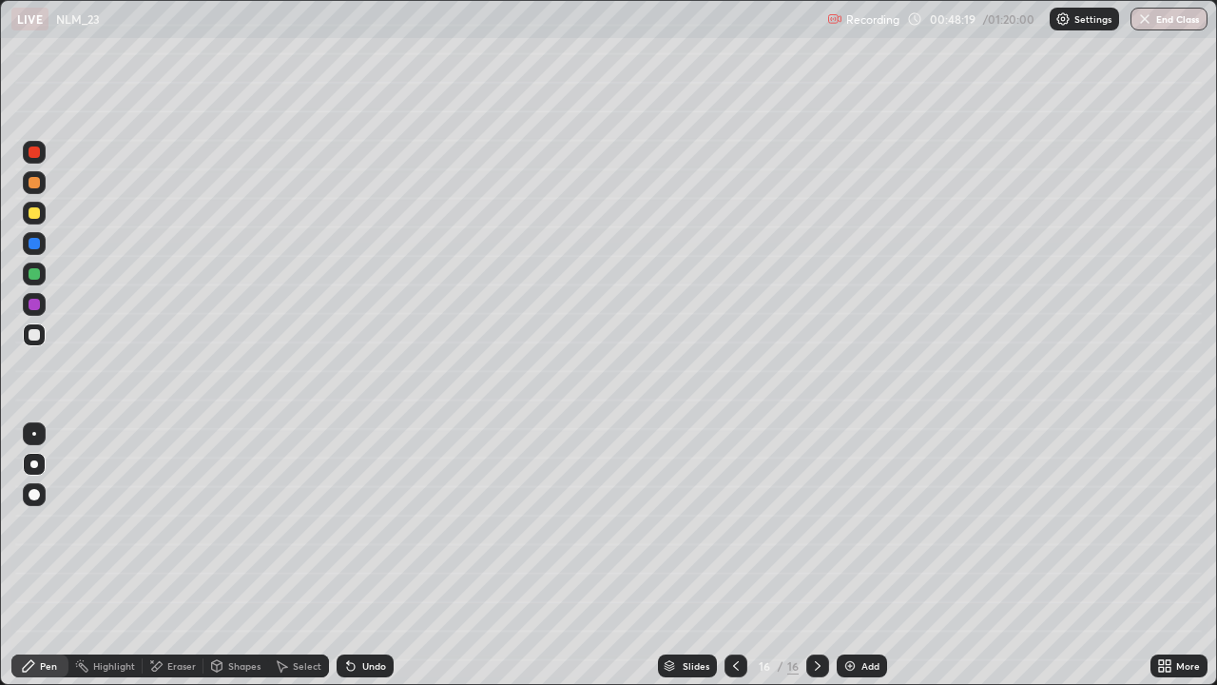
click at [734, 555] on icon at bounding box center [736, 665] width 15 height 15
click at [813, 555] on icon at bounding box center [817, 665] width 15 height 15
click at [816, 555] on icon at bounding box center [817, 665] width 15 height 15
click at [847, 555] on img at bounding box center [850, 665] width 15 height 15
click at [365, 555] on div "Undo" at bounding box center [374, 666] width 24 height 10
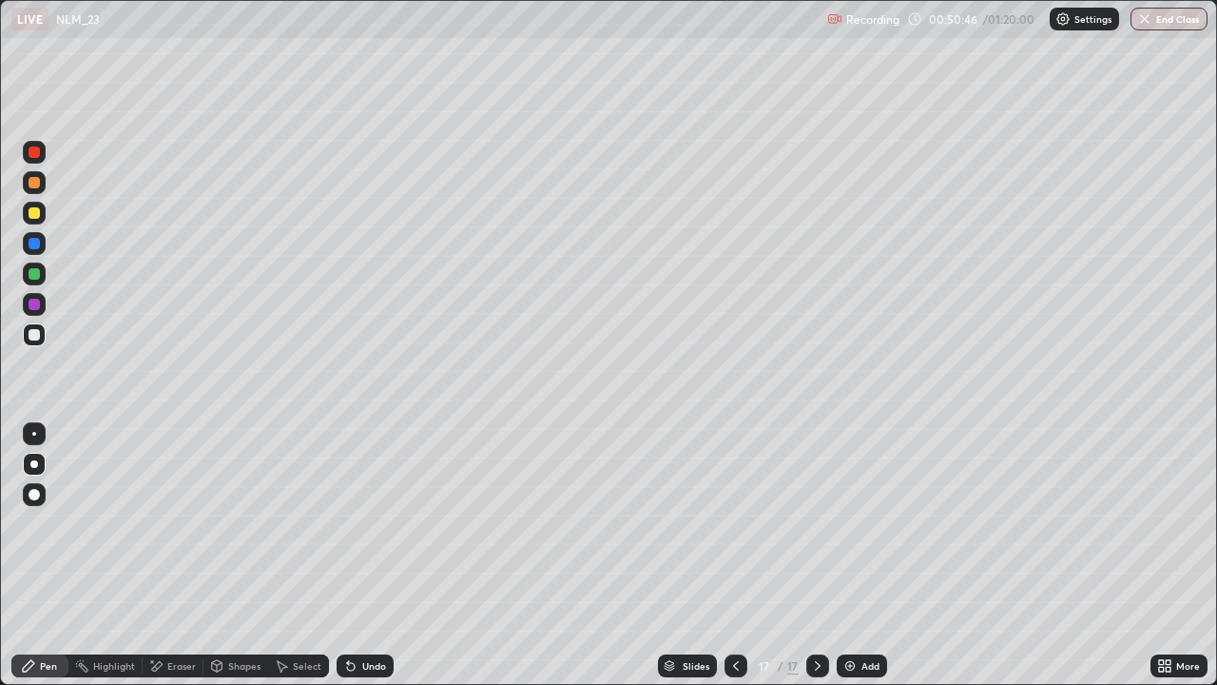
click at [34, 213] on div at bounding box center [34, 212] width 11 height 11
click at [360, 555] on div "Undo" at bounding box center [365, 665] width 57 height 23
click at [369, 555] on div "Undo" at bounding box center [374, 666] width 24 height 10
click at [358, 555] on div "Undo" at bounding box center [365, 665] width 57 height 23
click at [360, 555] on div "Undo" at bounding box center [365, 665] width 57 height 23
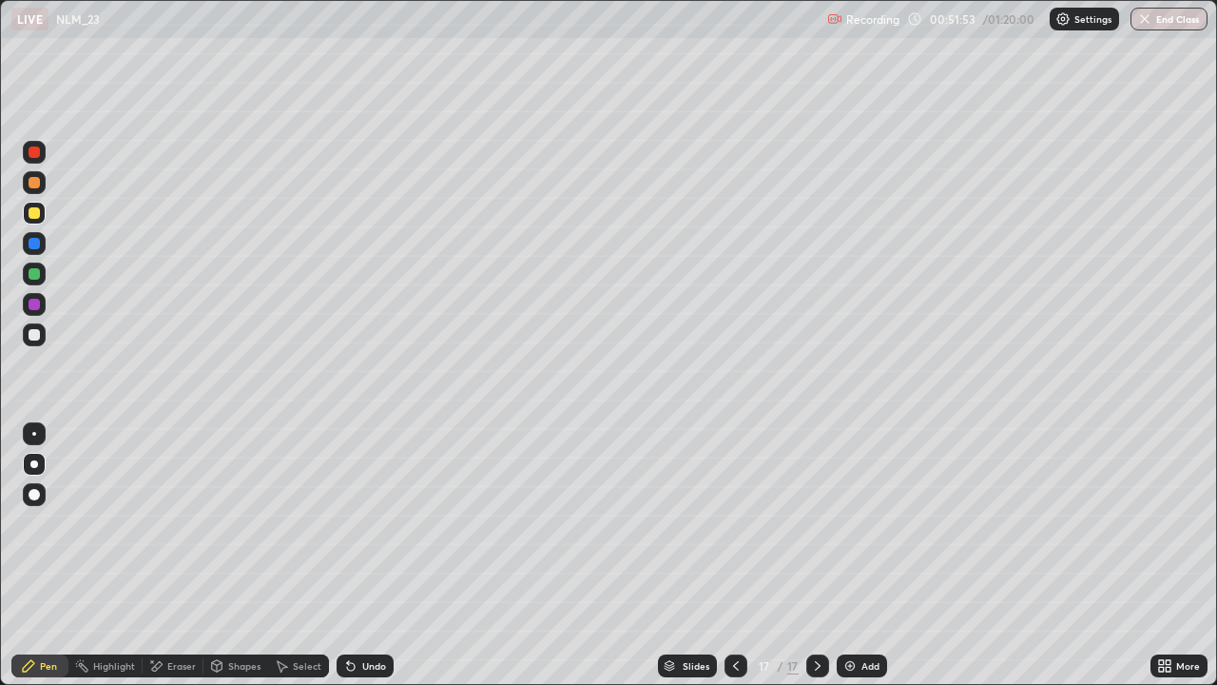
click at [367, 555] on div "Undo" at bounding box center [374, 666] width 24 height 10
click at [375, 555] on div "Undo" at bounding box center [374, 666] width 24 height 10
click at [371, 555] on div "Undo" at bounding box center [374, 666] width 24 height 10
click at [369, 555] on div "Undo" at bounding box center [374, 666] width 24 height 10
click at [366, 555] on div "Undo" at bounding box center [374, 666] width 24 height 10
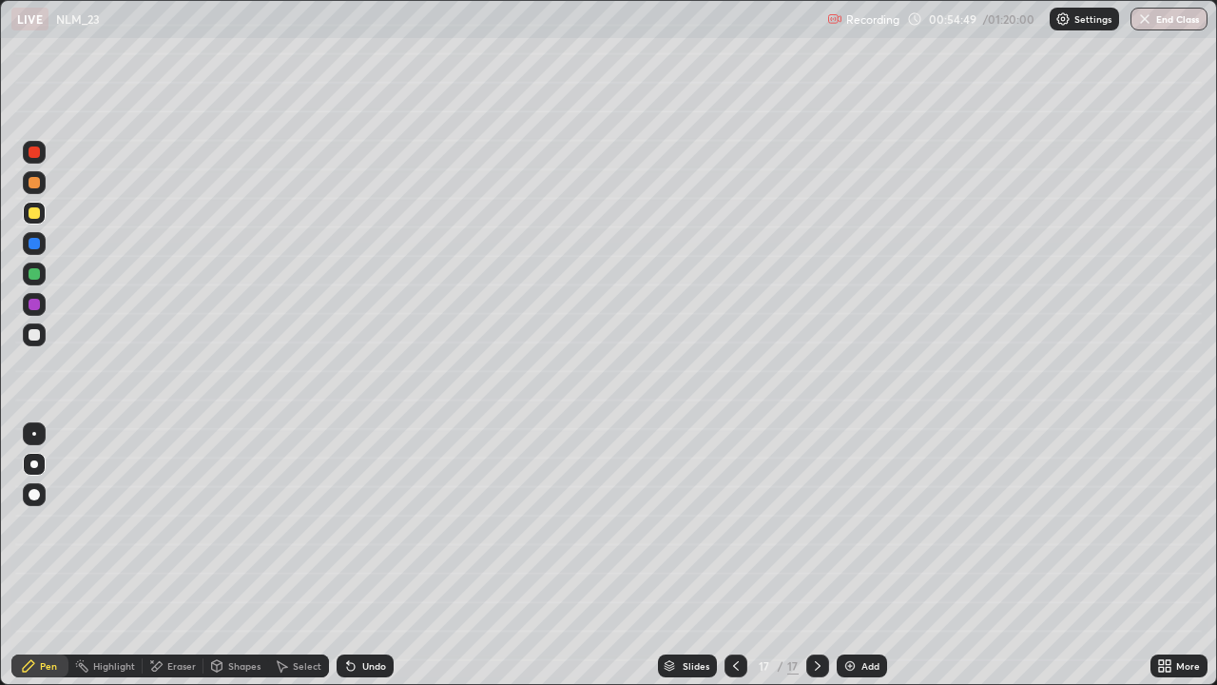
click at [372, 555] on div "Undo" at bounding box center [365, 665] width 57 height 23
click at [362, 555] on div "Undo" at bounding box center [365, 665] width 57 height 23
click at [815, 555] on div at bounding box center [818, 665] width 23 height 23
click at [843, 555] on img at bounding box center [850, 665] width 15 height 15
click at [362, 555] on div "Undo" at bounding box center [374, 666] width 24 height 10
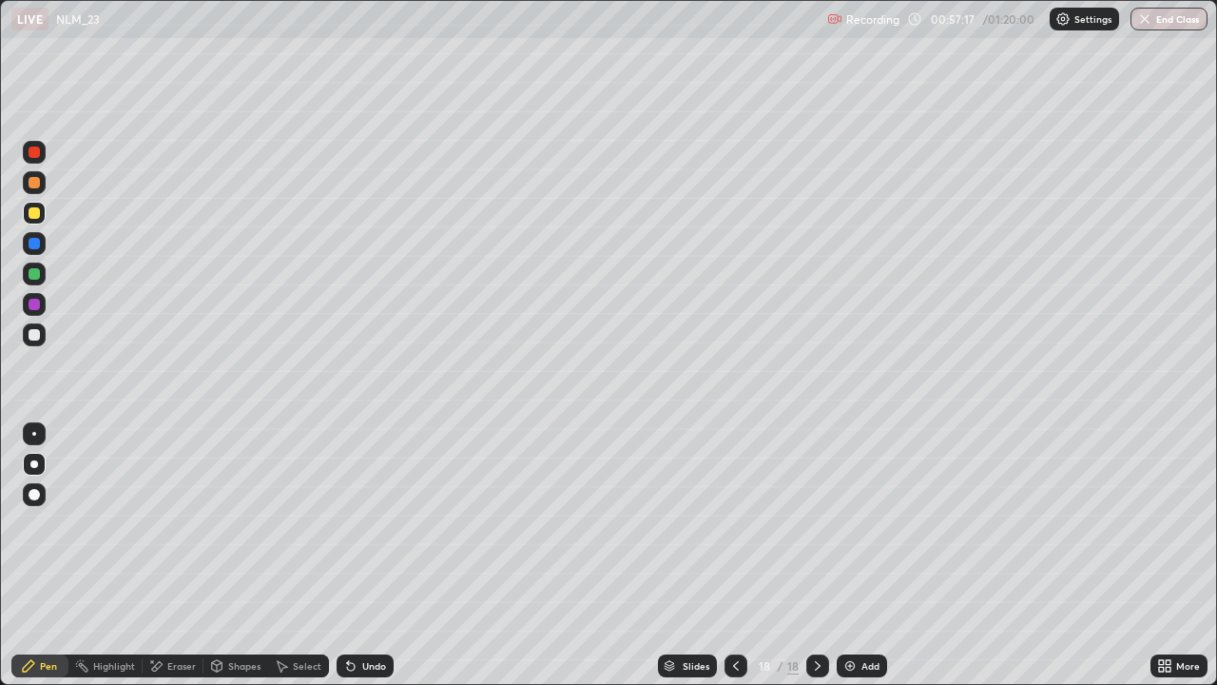
click at [365, 555] on div "Undo" at bounding box center [374, 666] width 24 height 10
click at [363, 555] on div "Undo" at bounding box center [374, 666] width 24 height 10
click at [169, 555] on div "Eraser" at bounding box center [181, 666] width 29 height 10
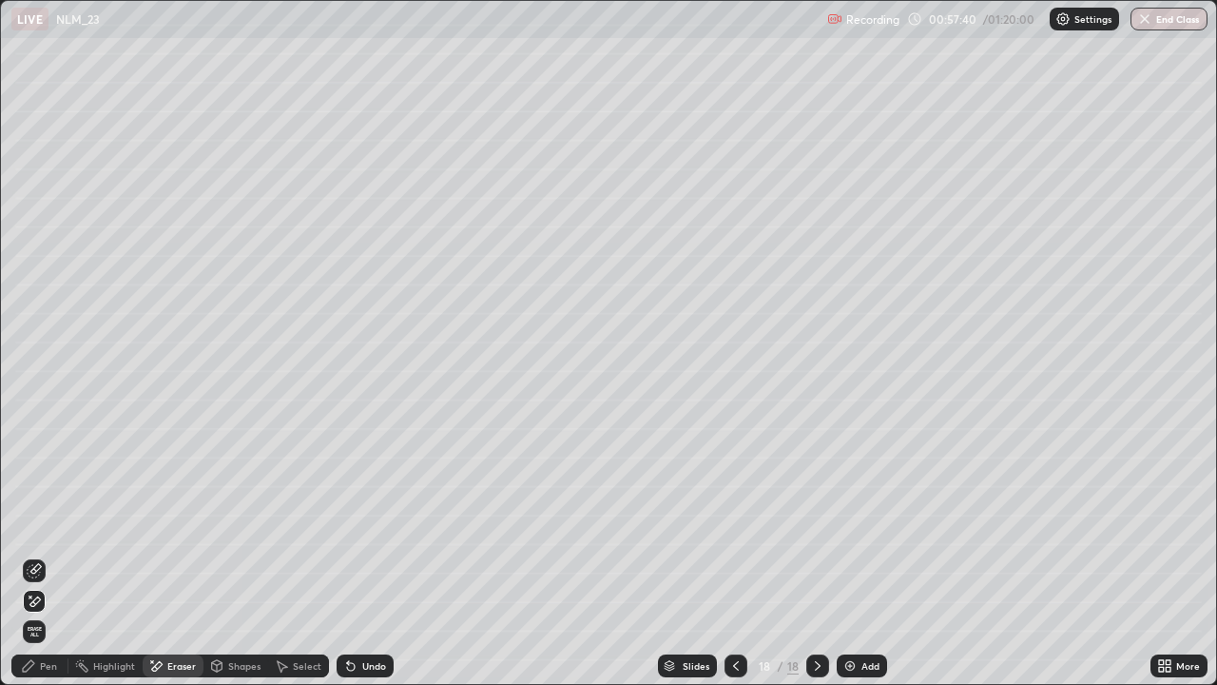
click at [46, 555] on div "Pen" at bounding box center [48, 666] width 17 height 10
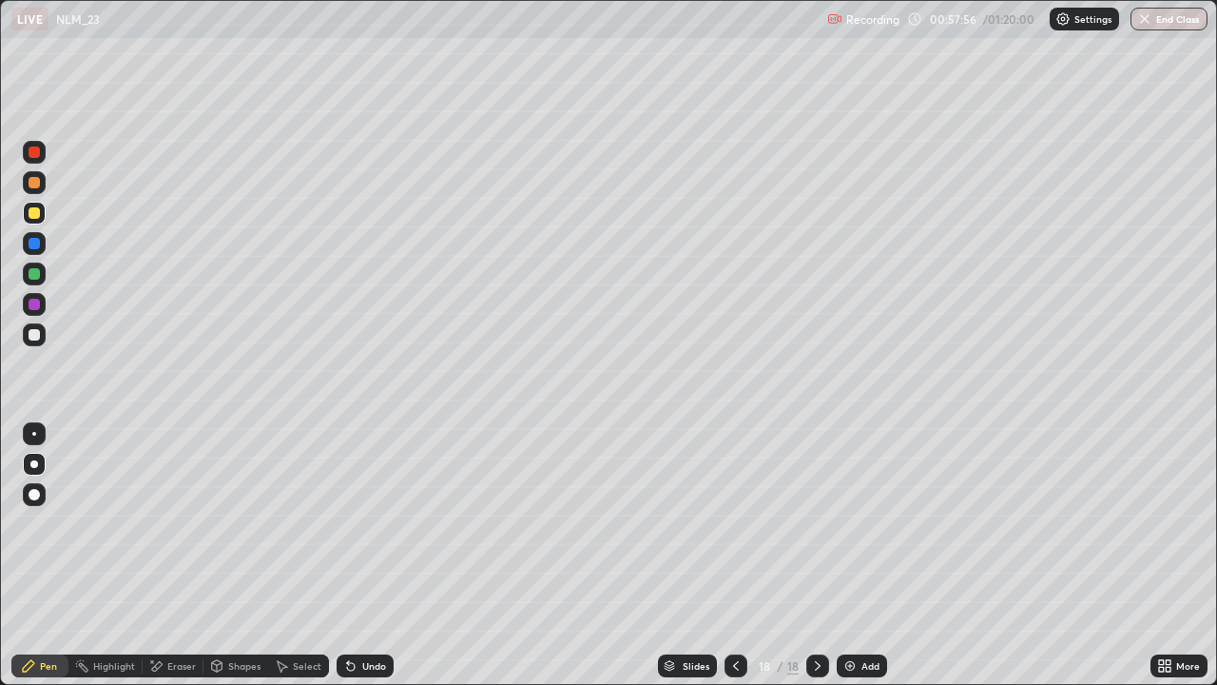
click at [368, 555] on div "Undo" at bounding box center [374, 666] width 24 height 10
click at [364, 555] on div "Undo" at bounding box center [374, 666] width 24 height 10
click at [179, 555] on div "Eraser" at bounding box center [181, 666] width 29 height 10
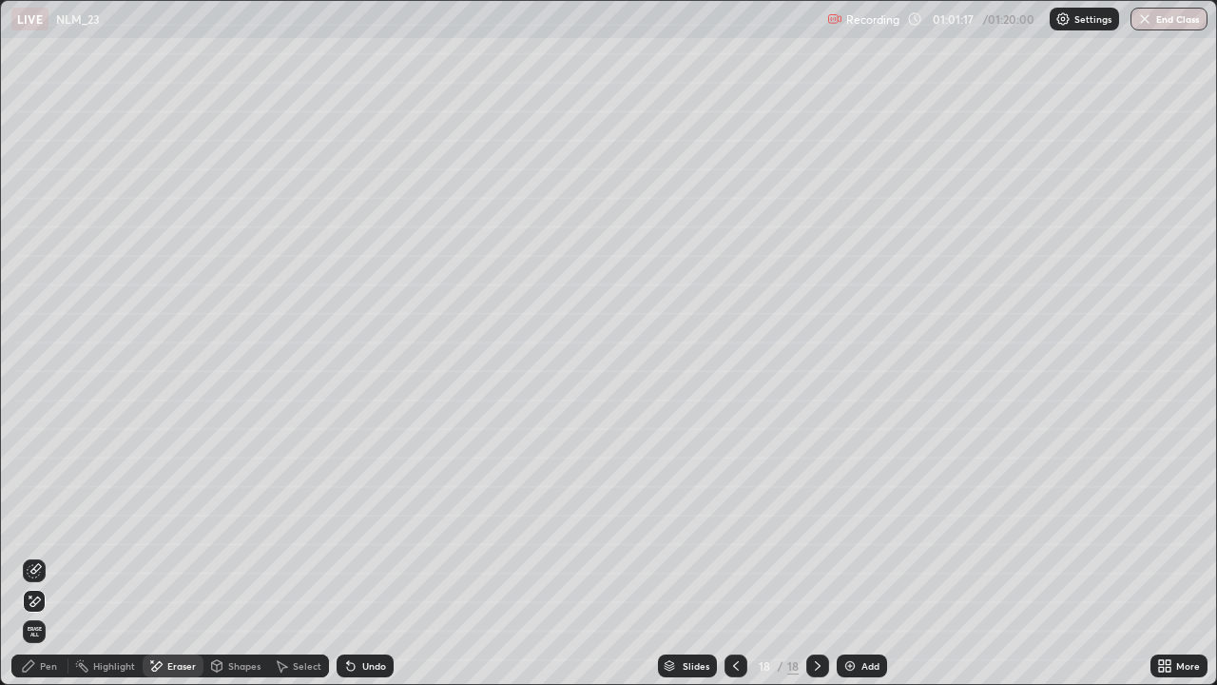
click at [41, 555] on div "Pen" at bounding box center [48, 666] width 17 height 10
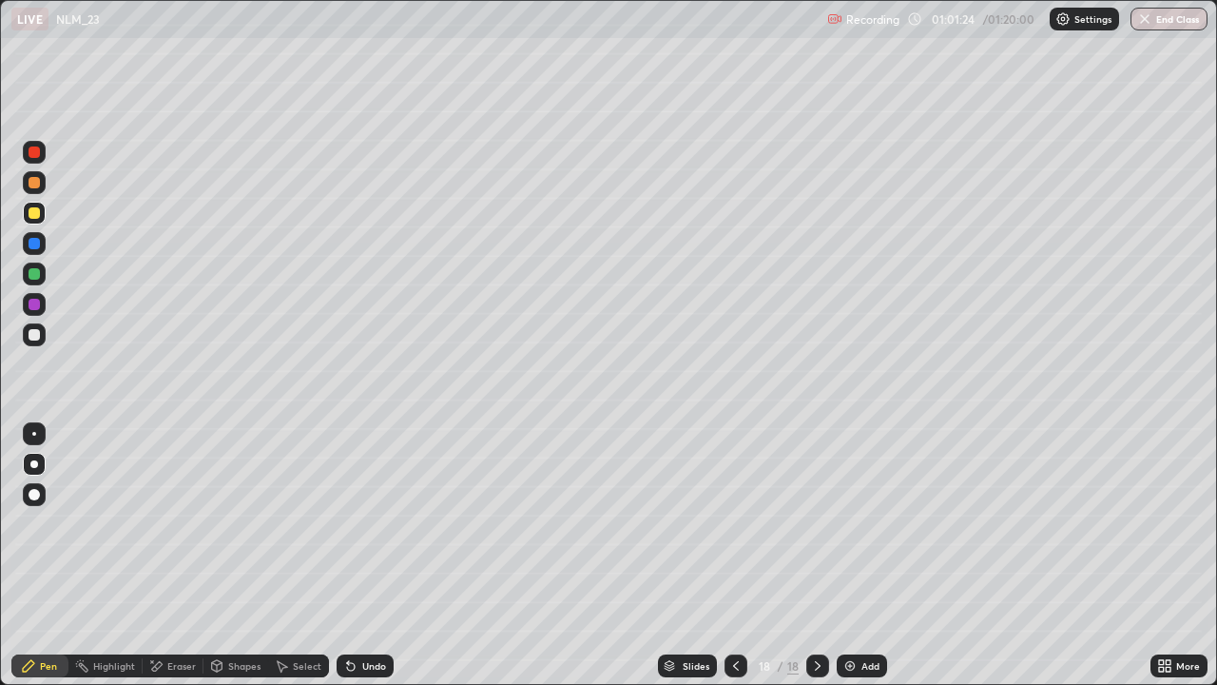
click at [29, 341] on div at bounding box center [34, 334] width 23 height 23
click at [815, 555] on icon at bounding box center [817, 665] width 15 height 15
click at [862, 555] on div "Add" at bounding box center [871, 666] width 18 height 10
click at [364, 555] on div "Undo" at bounding box center [374, 666] width 24 height 10
click at [365, 555] on div "Undo" at bounding box center [365, 665] width 57 height 23
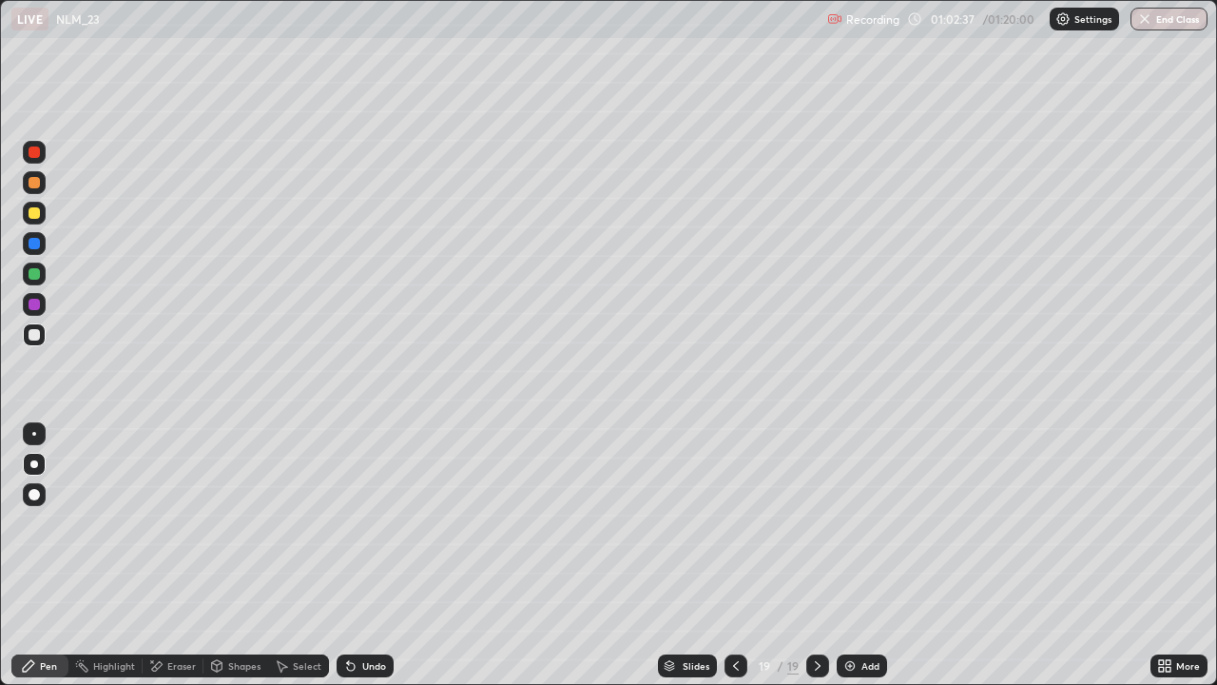
click at [370, 555] on div "Undo" at bounding box center [374, 666] width 24 height 10
click at [363, 555] on div "Undo" at bounding box center [374, 666] width 24 height 10
click at [362, 555] on div "Undo" at bounding box center [374, 666] width 24 height 10
click at [382, 555] on div "Undo" at bounding box center [374, 666] width 24 height 10
click at [377, 555] on div "Undo" at bounding box center [374, 666] width 24 height 10
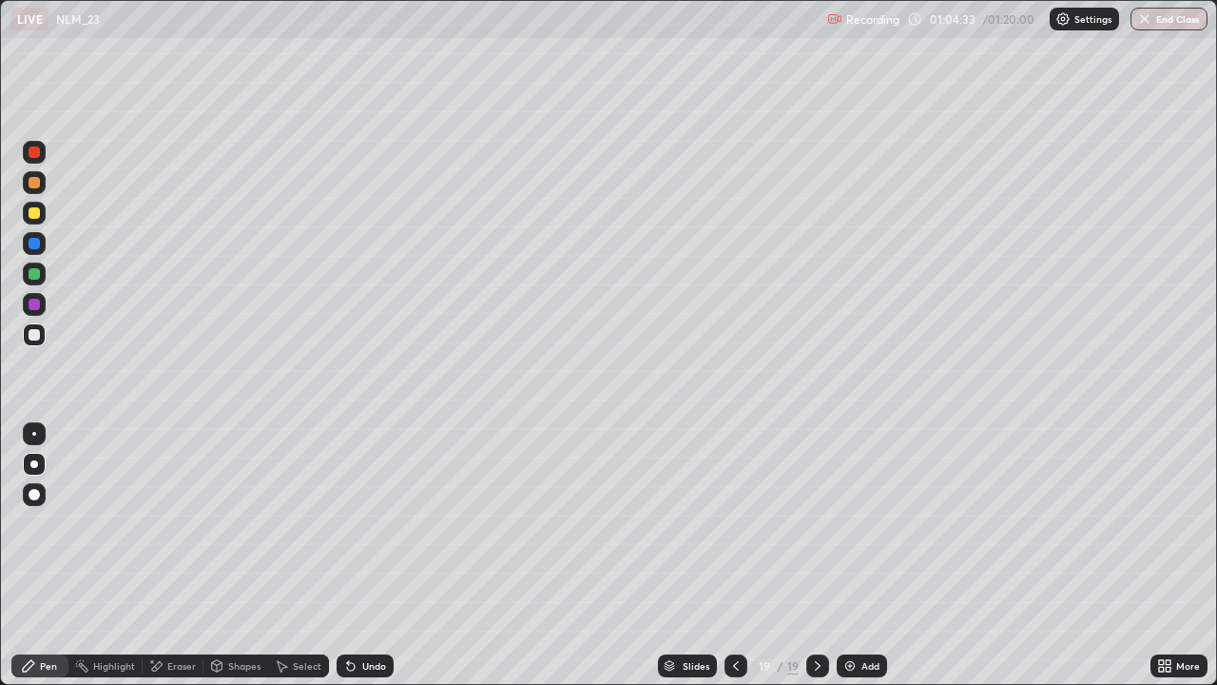
click at [288, 555] on div "Select" at bounding box center [298, 665] width 61 height 23
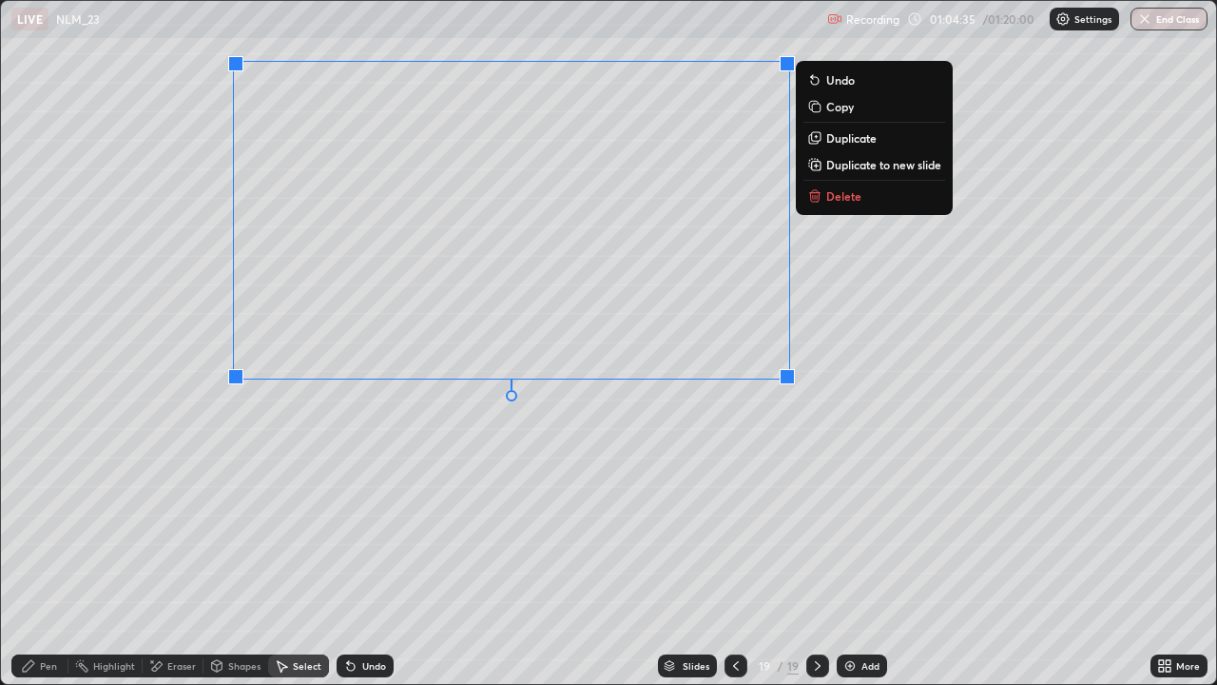
click at [853, 197] on p "Delete" at bounding box center [843, 195] width 35 height 15
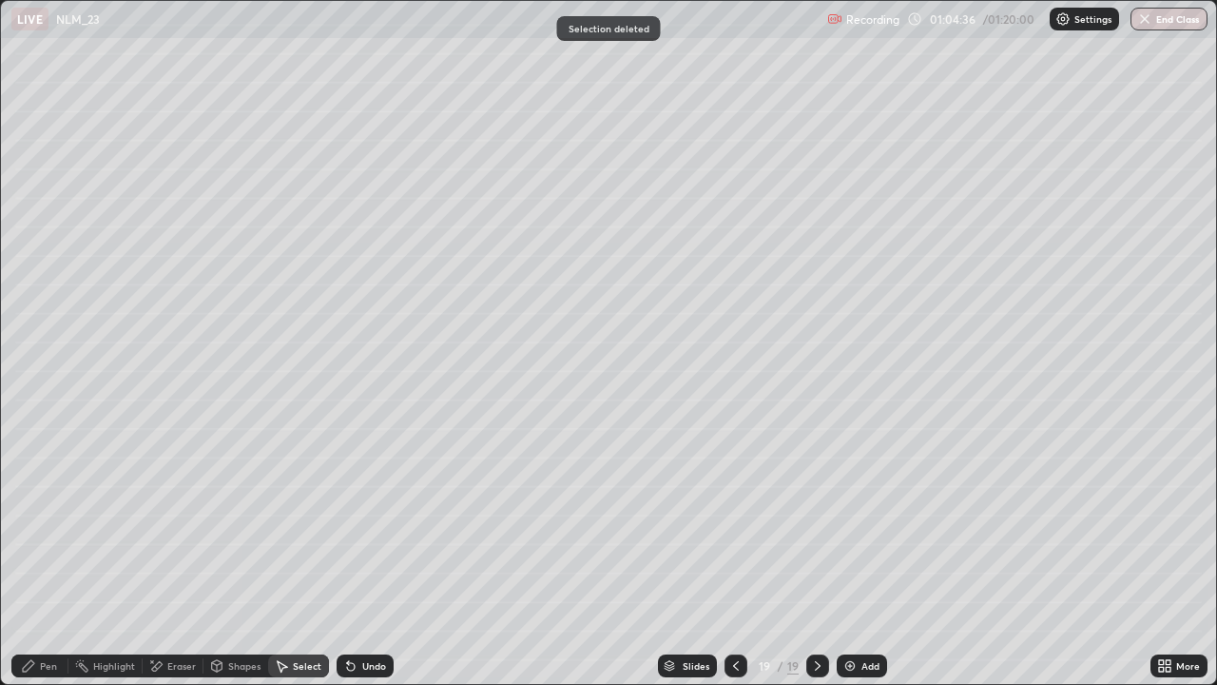
click at [38, 555] on div "Pen" at bounding box center [39, 665] width 57 height 23
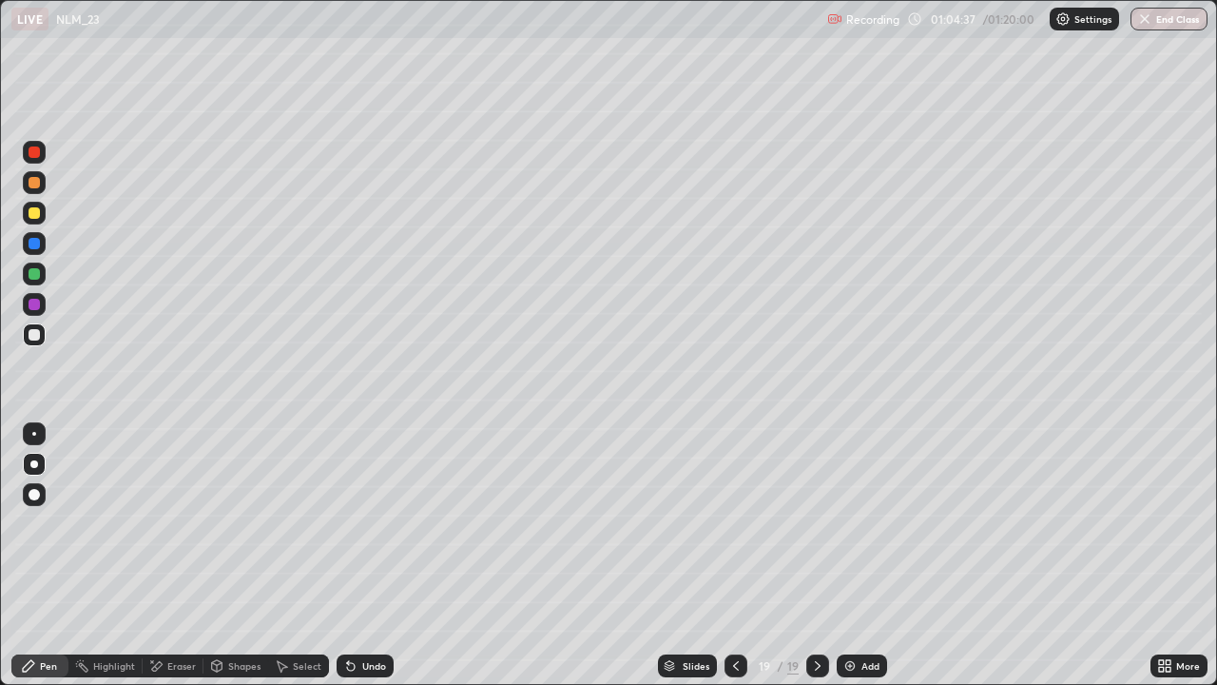
click at [31, 333] on div at bounding box center [34, 334] width 11 height 11
click at [360, 555] on div "Undo" at bounding box center [365, 665] width 57 height 23
click at [354, 555] on div "Undo" at bounding box center [365, 665] width 57 height 23
click at [353, 555] on div "Undo" at bounding box center [365, 665] width 57 height 23
click at [362, 555] on div "Undo" at bounding box center [374, 666] width 24 height 10
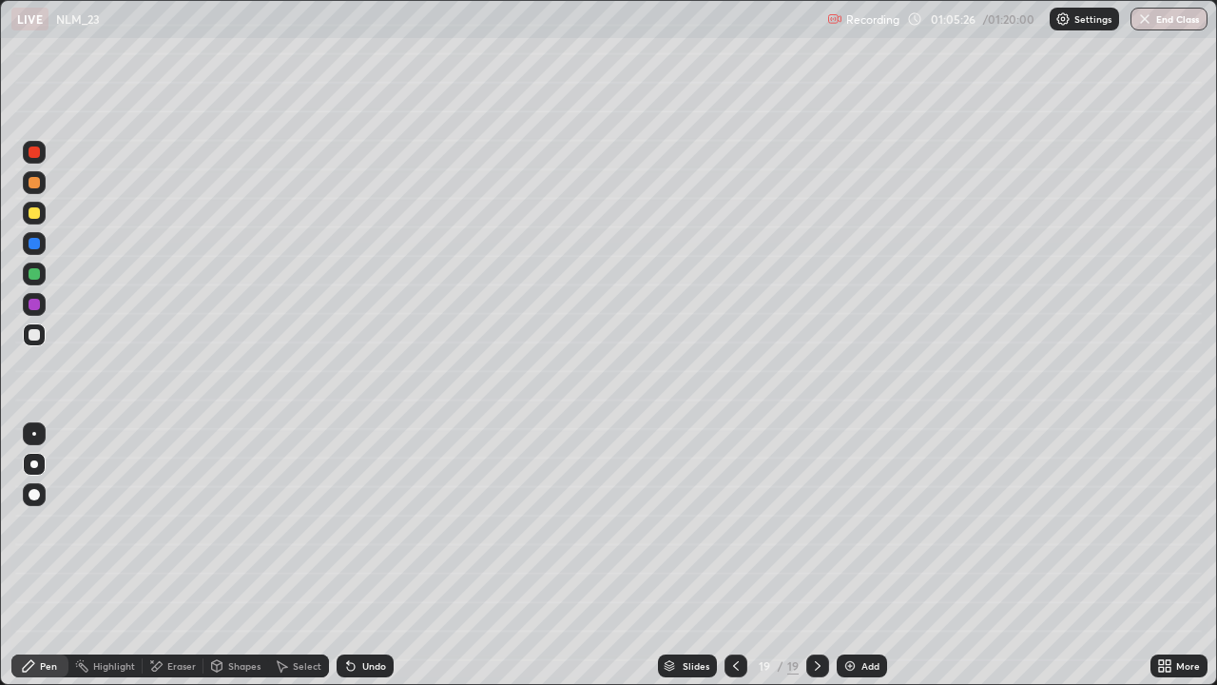
click at [362, 555] on div "Undo" at bounding box center [374, 666] width 24 height 10
click at [347, 555] on icon at bounding box center [348, 662] width 2 height 2
click at [366, 555] on div "Undo" at bounding box center [365, 665] width 57 height 23
click at [365, 555] on div "Undo" at bounding box center [374, 666] width 24 height 10
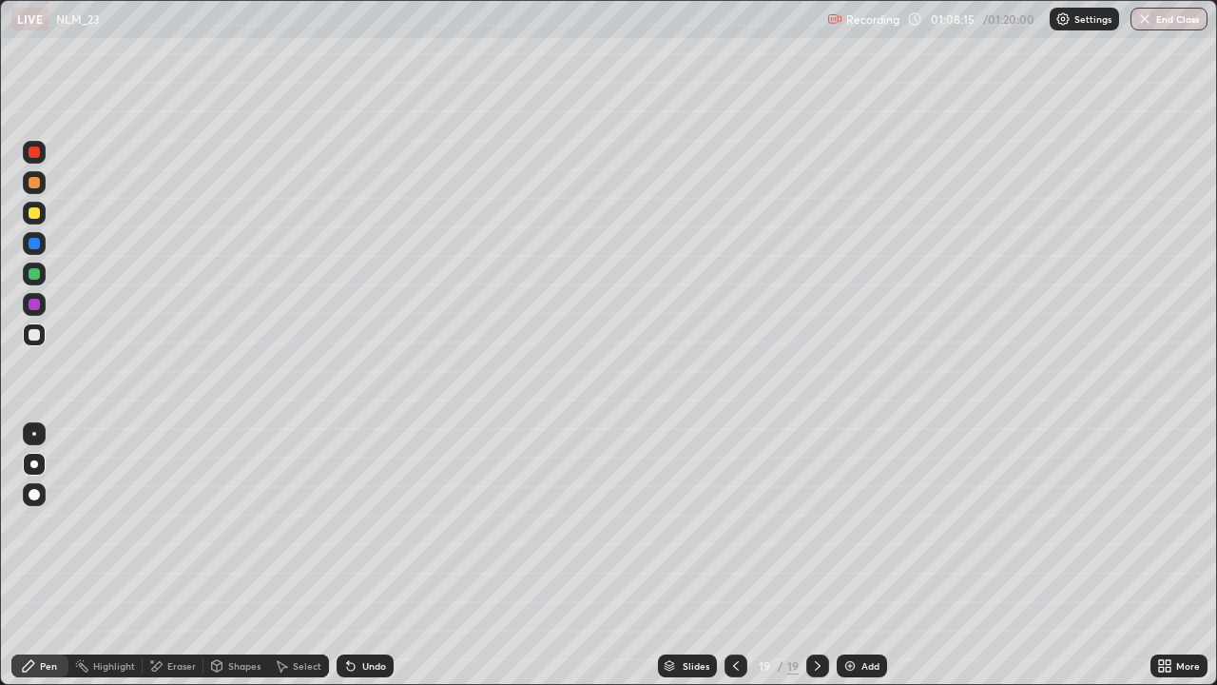
click at [184, 555] on div "Eraser" at bounding box center [181, 666] width 29 height 10
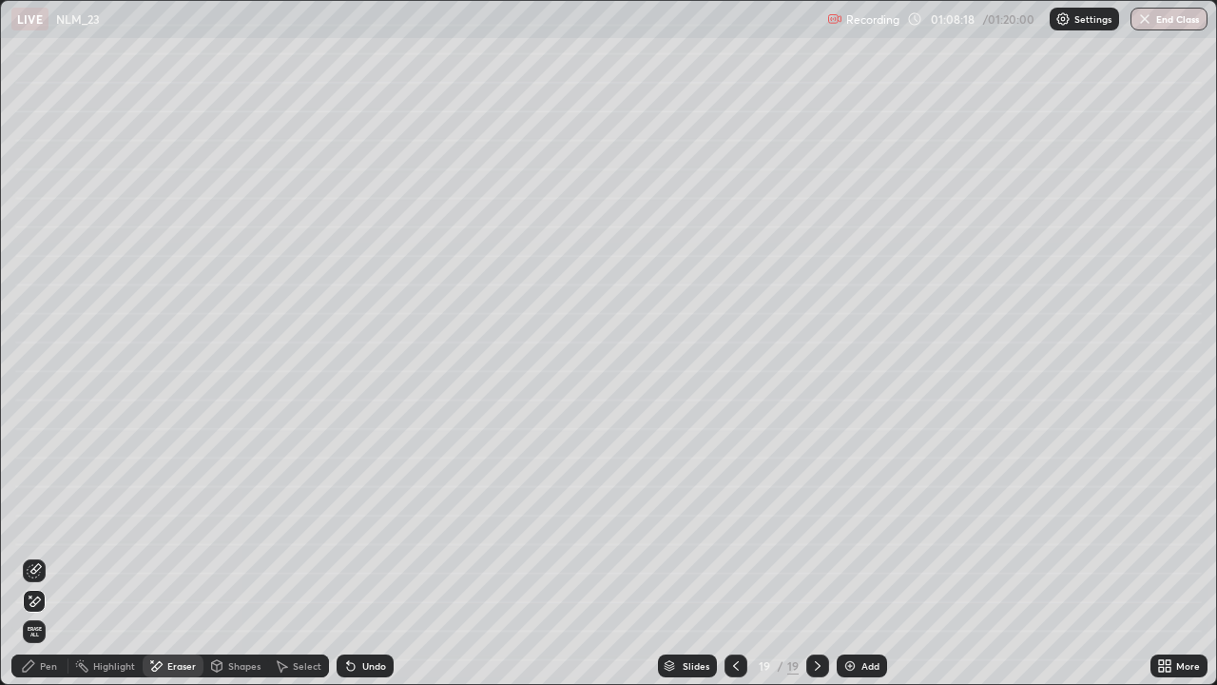
click at [60, 555] on div "Pen" at bounding box center [39, 665] width 57 height 23
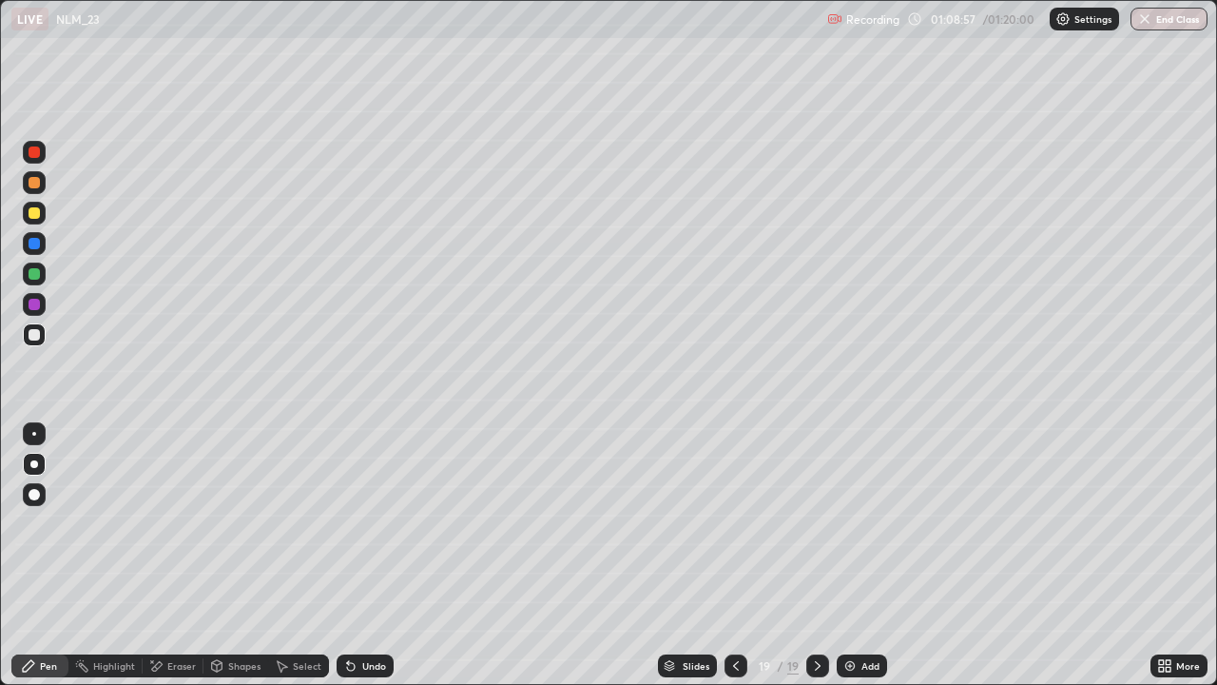
click at [384, 555] on div "Undo" at bounding box center [365, 665] width 57 height 23
click at [370, 555] on div "Undo" at bounding box center [374, 666] width 24 height 10
click at [373, 555] on div "Undo" at bounding box center [374, 666] width 24 height 10
click at [368, 555] on div "Undo" at bounding box center [365, 665] width 57 height 23
click at [375, 555] on div "Undo" at bounding box center [365, 665] width 57 height 23
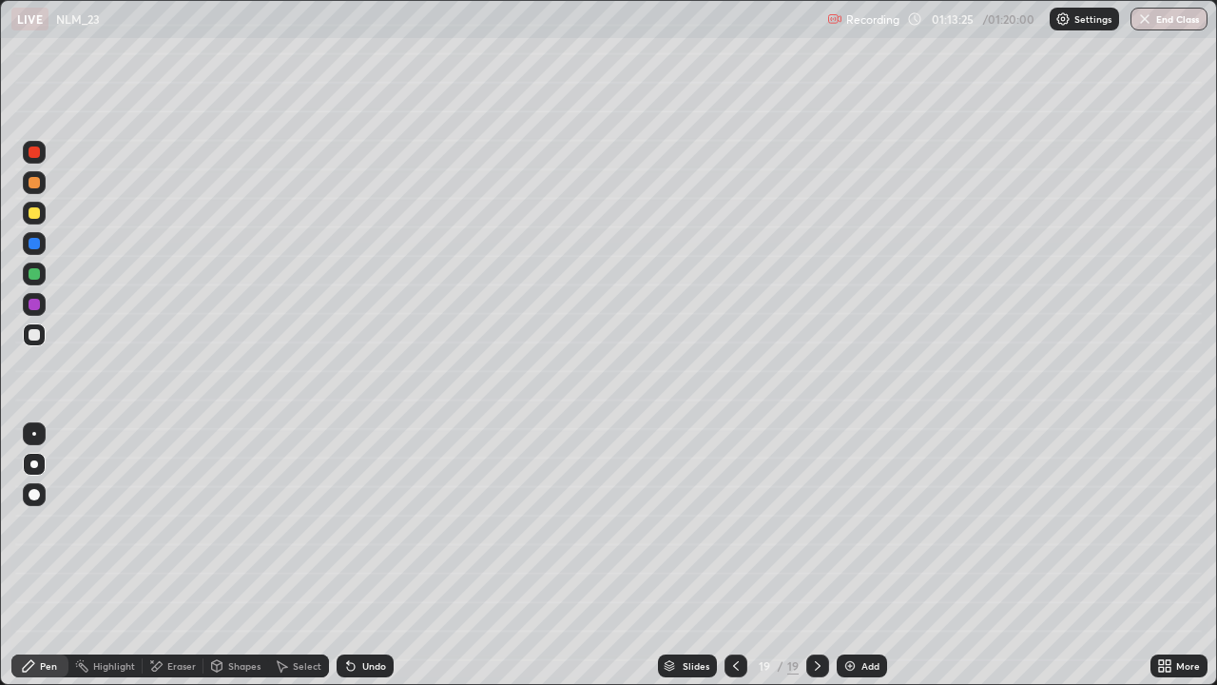
click at [369, 555] on div "Undo" at bounding box center [365, 665] width 57 height 23
click at [361, 555] on div "Undo" at bounding box center [365, 665] width 57 height 23
click at [363, 555] on div "Undo" at bounding box center [365, 665] width 57 height 23
click at [348, 555] on div "Undo" at bounding box center [365, 665] width 57 height 23
click at [813, 555] on icon at bounding box center [817, 665] width 15 height 15
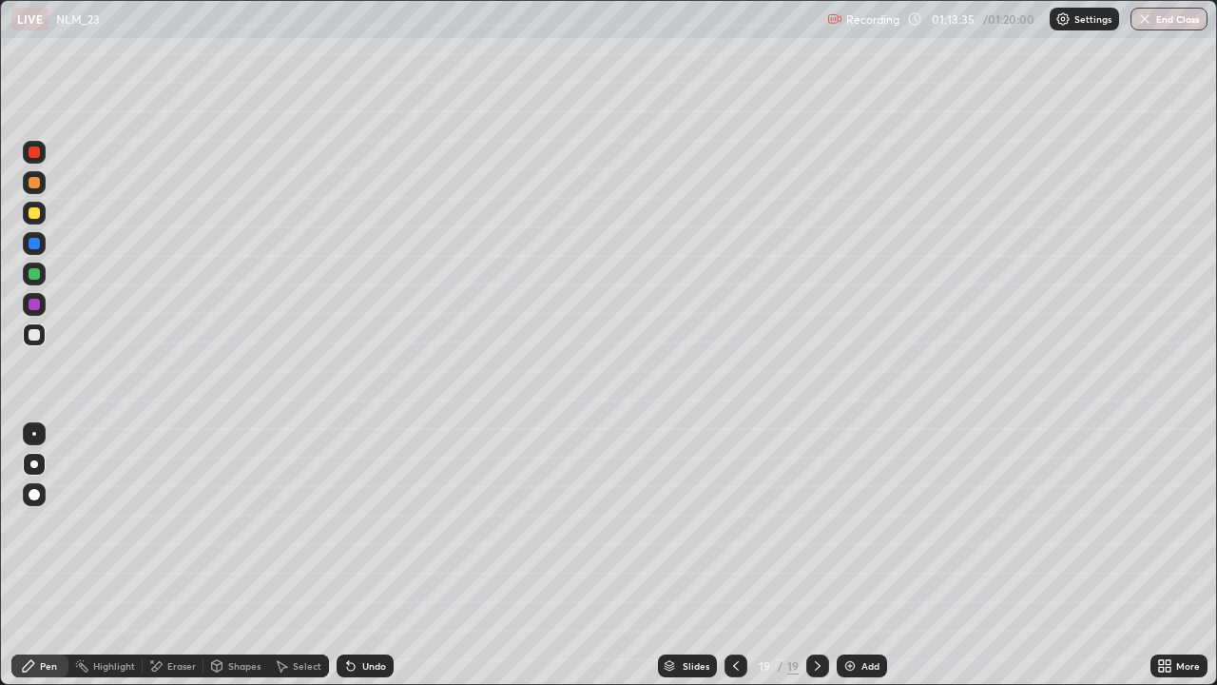
click at [849, 555] on img at bounding box center [850, 665] width 15 height 15
click at [364, 555] on div "Undo" at bounding box center [365, 665] width 57 height 23
click at [360, 555] on div "Undo" at bounding box center [365, 665] width 57 height 23
click at [347, 555] on icon at bounding box center [351, 667] width 8 height 8
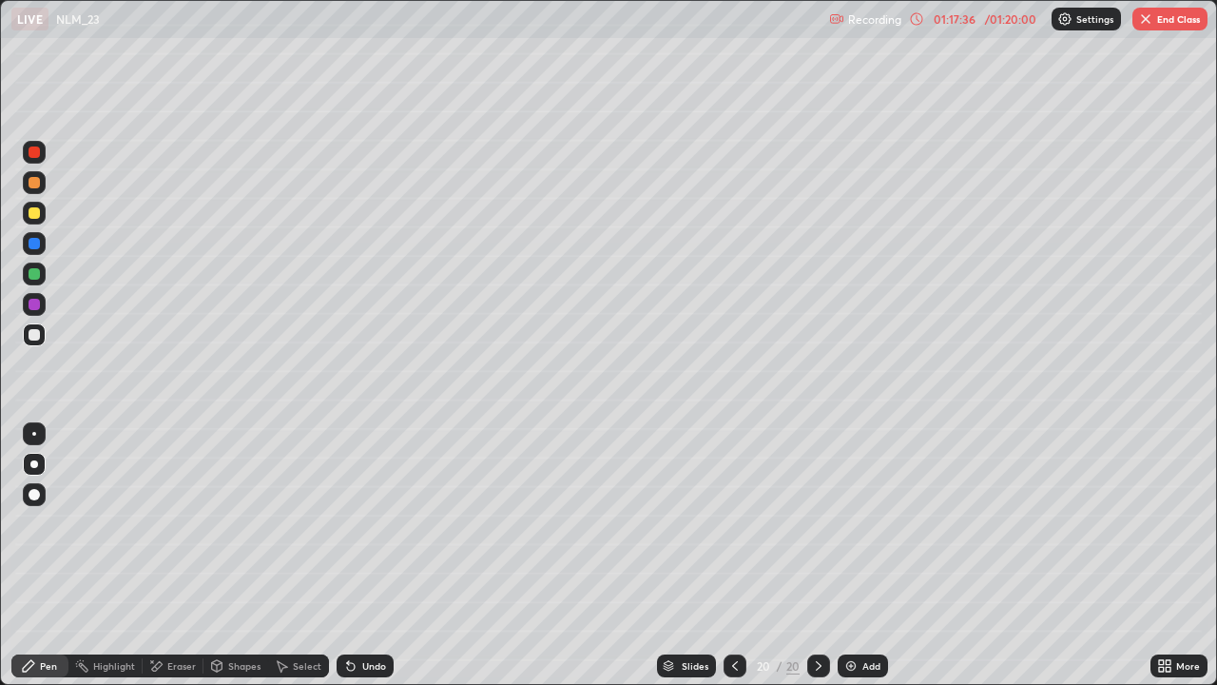
click at [347, 555] on icon at bounding box center [351, 667] width 8 height 8
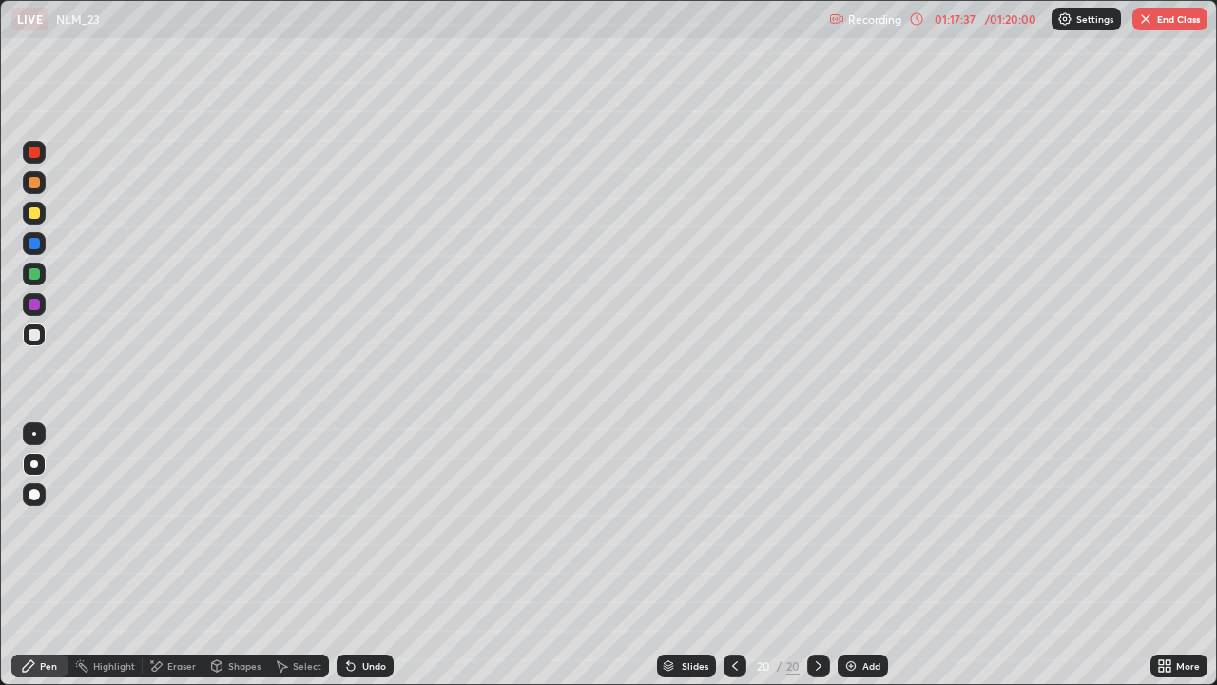
click at [348, 555] on icon at bounding box center [351, 667] width 8 height 8
click at [1157, 18] on button "End Class" at bounding box center [1170, 19] width 75 height 23
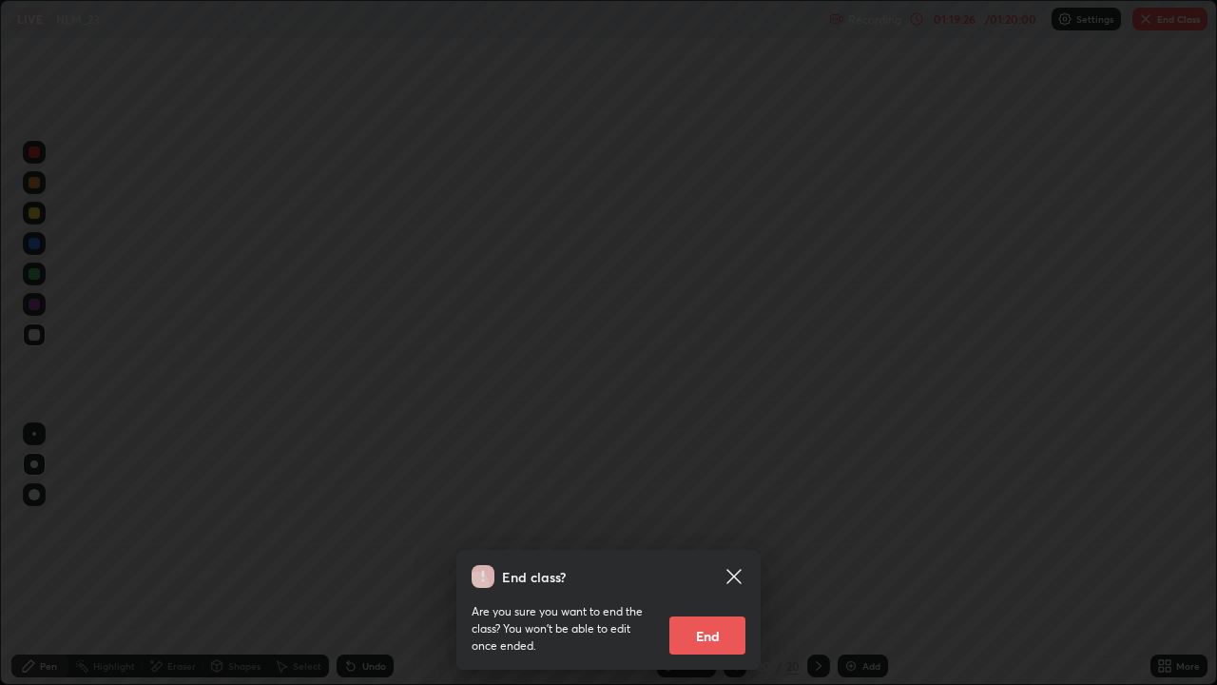
click at [719, 555] on button "End" at bounding box center [708, 635] width 76 height 38
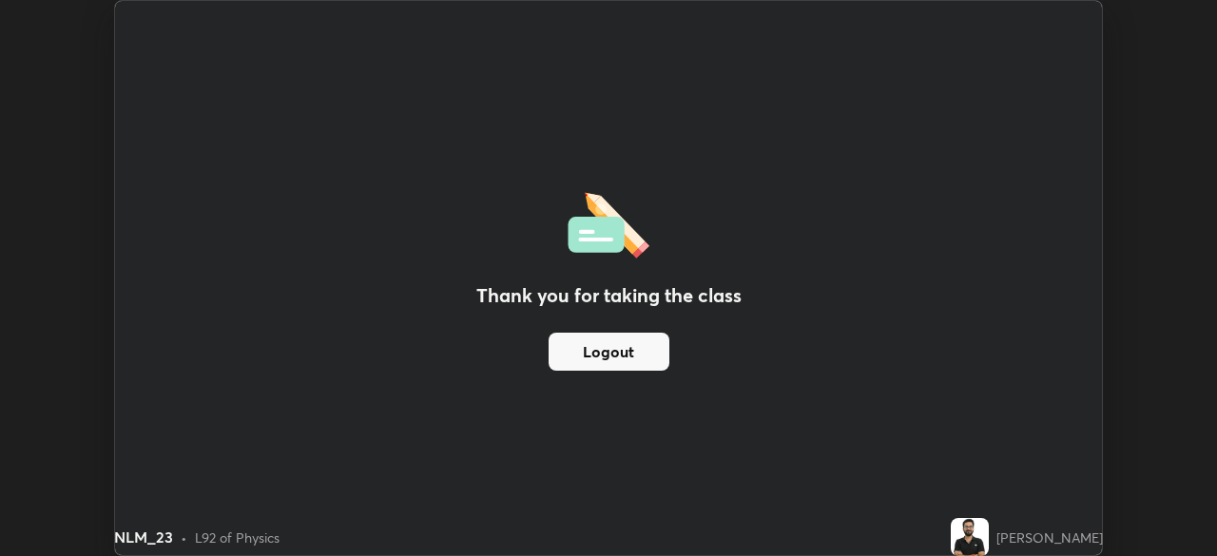
scroll to position [94550, 93889]
